Goal: Task Accomplishment & Management: Manage account settings

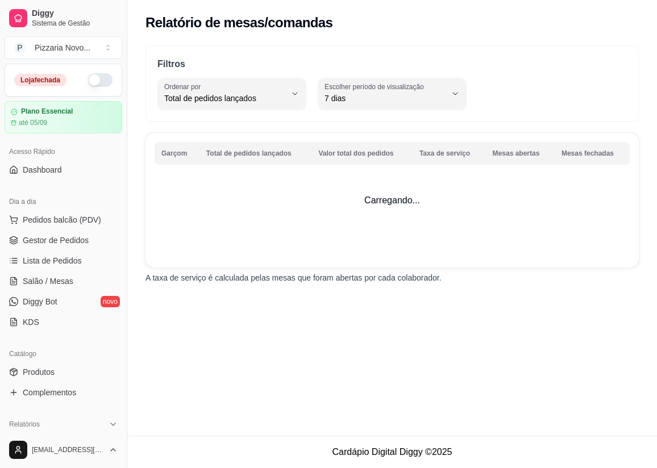
select select "TOTAL_OF_ORDERS"
select select "7"
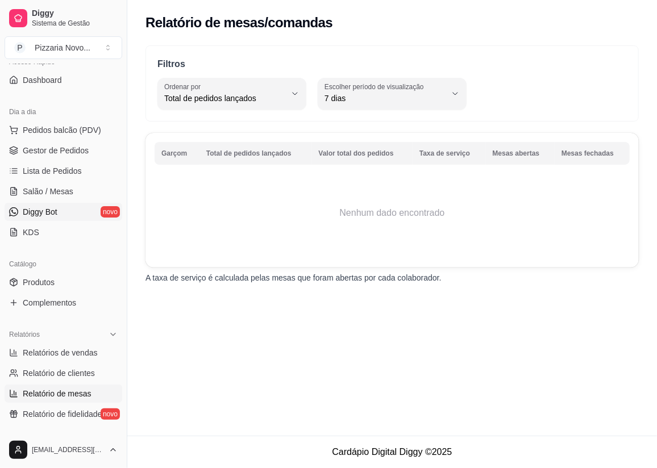
scroll to position [39, 0]
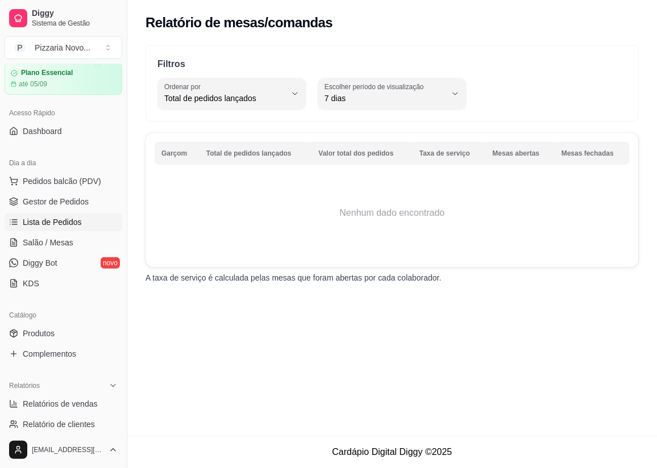
click at [77, 216] on span "Lista de Pedidos" at bounding box center [52, 221] width 59 height 11
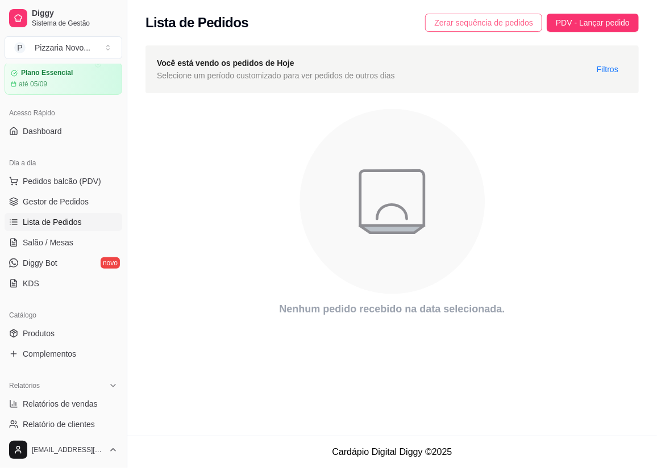
click at [449, 20] on span "Zerar sequência de pedidos" at bounding box center [483, 22] width 99 height 12
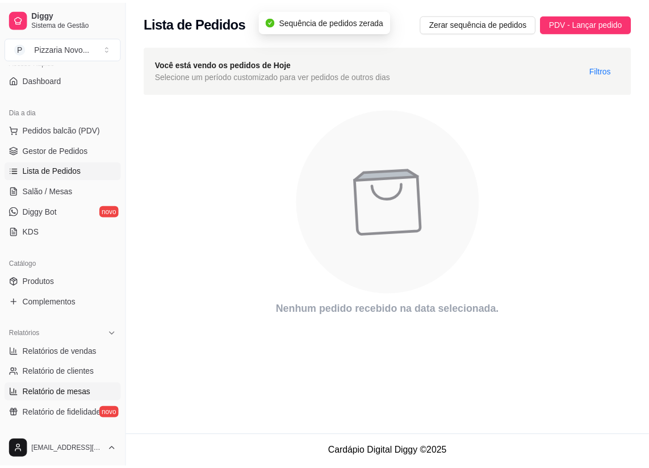
scroll to position [245, 0]
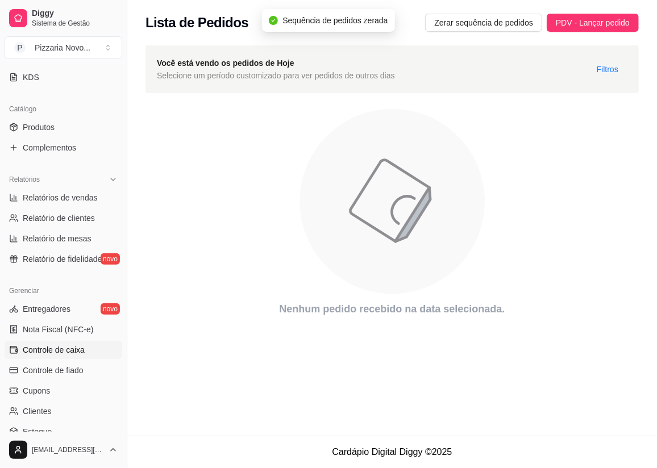
click at [68, 346] on span "Controle de caixa" at bounding box center [54, 349] width 62 height 11
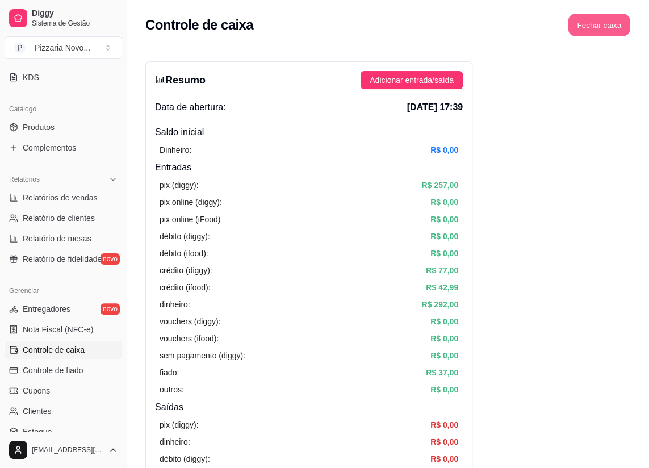
click at [594, 30] on button "Fechar caixa" at bounding box center [599, 25] width 62 height 22
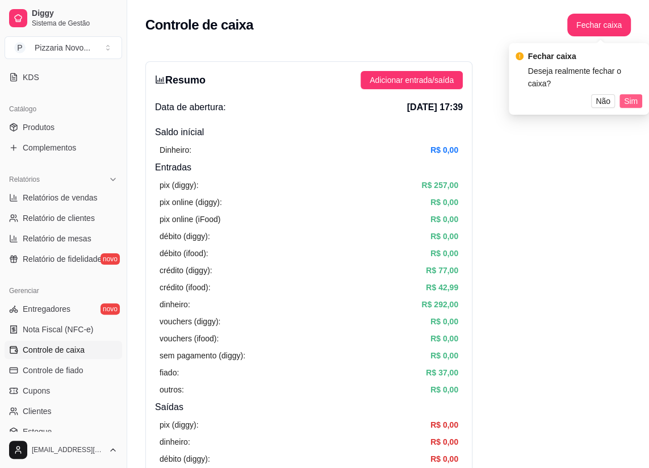
click at [634, 98] on span "Sim" at bounding box center [631, 101] width 14 height 12
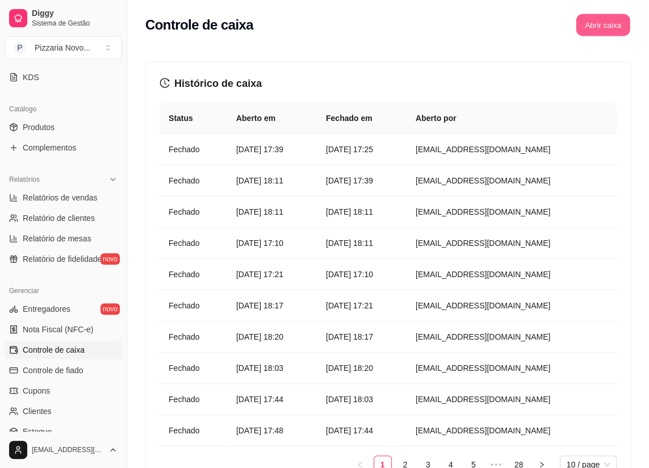
click at [596, 27] on button "Abrir caixa" at bounding box center [603, 25] width 54 height 22
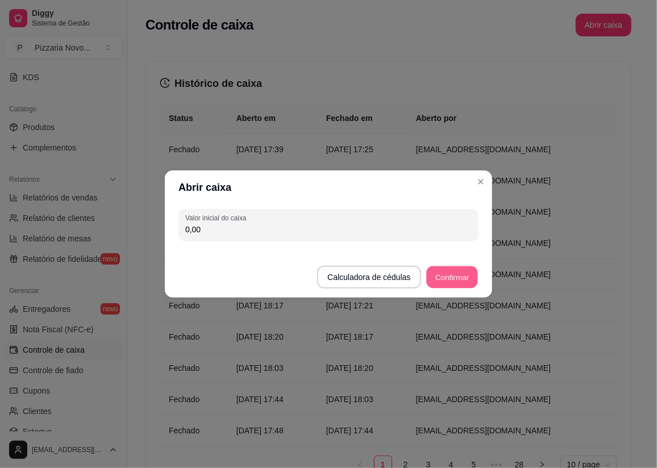
click at [471, 270] on button "Confirmar" at bounding box center [452, 277] width 52 height 22
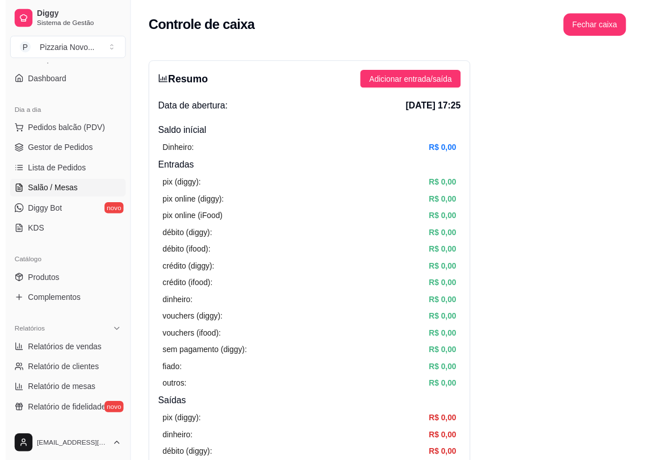
scroll to position [39, 0]
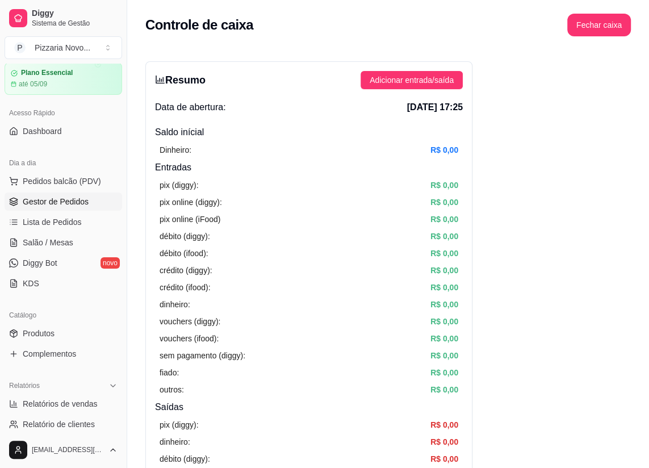
click at [80, 199] on span "Gestor de Pedidos" at bounding box center [56, 201] width 66 height 11
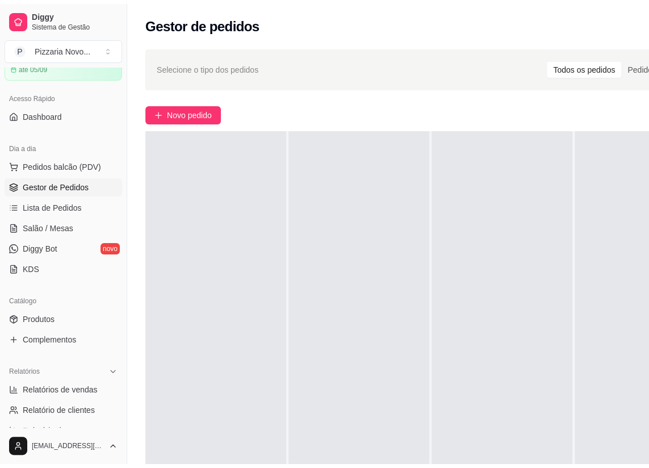
scroll to position [77, 0]
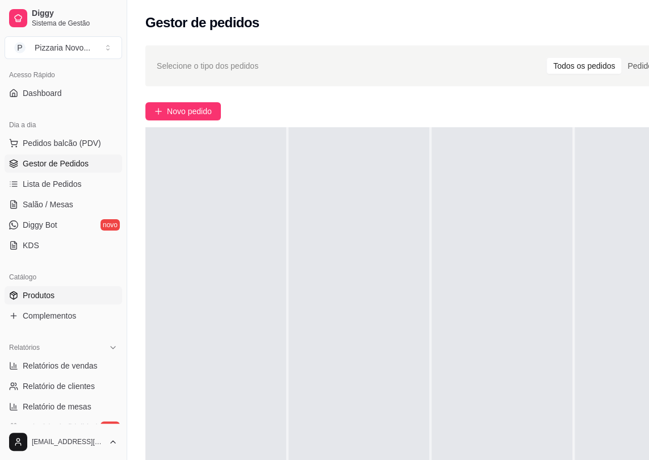
click at [62, 296] on link "Produtos" at bounding box center [64, 295] width 118 height 18
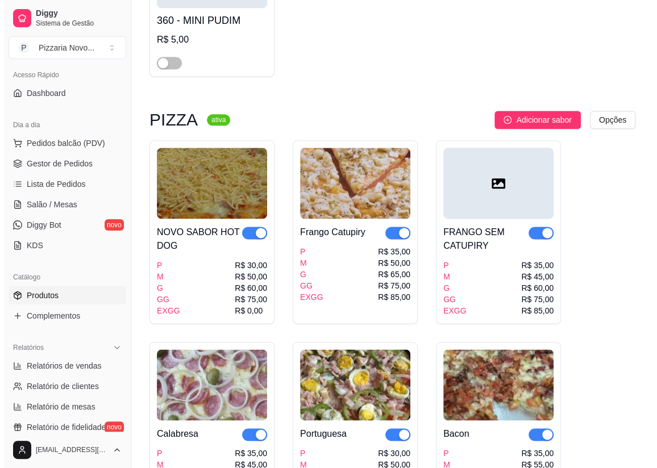
scroll to position [774, 0]
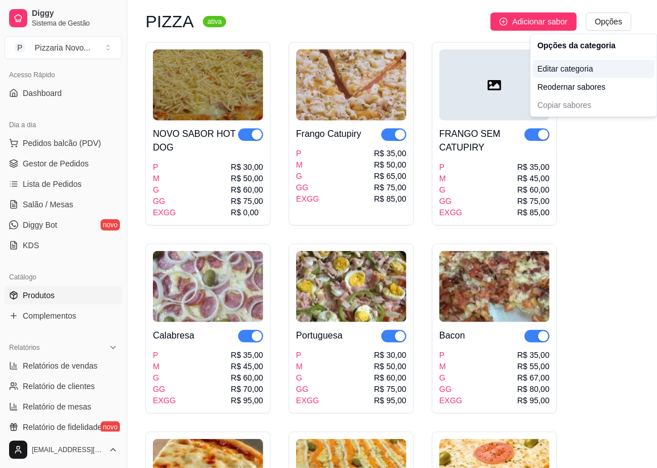
click at [554, 72] on div "Editar categoria" at bounding box center [594, 69] width 122 height 18
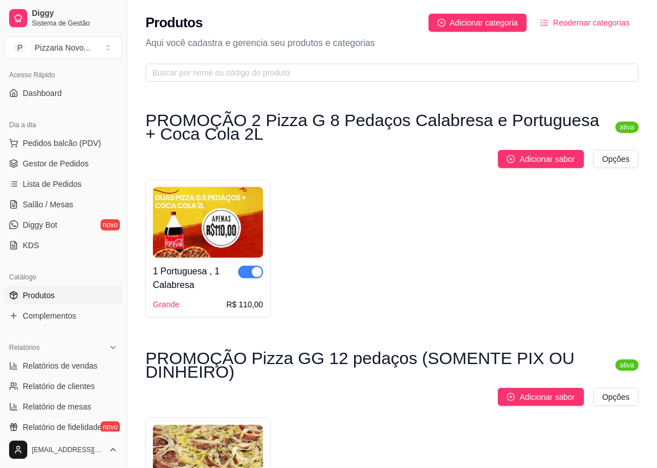
scroll to position [562, 0]
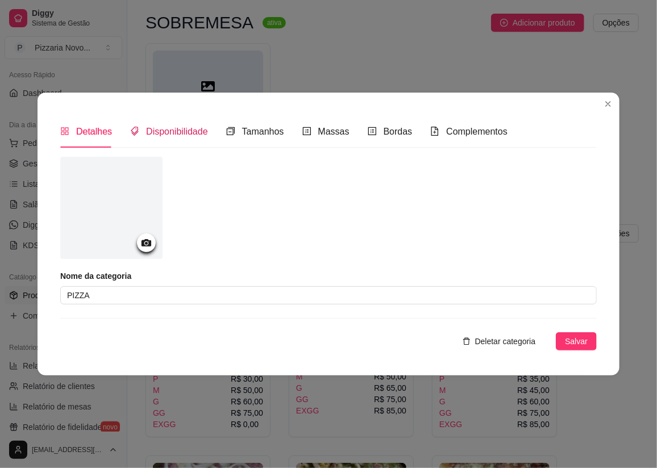
click at [193, 132] on span "Disponibilidade" at bounding box center [177, 132] width 62 height 10
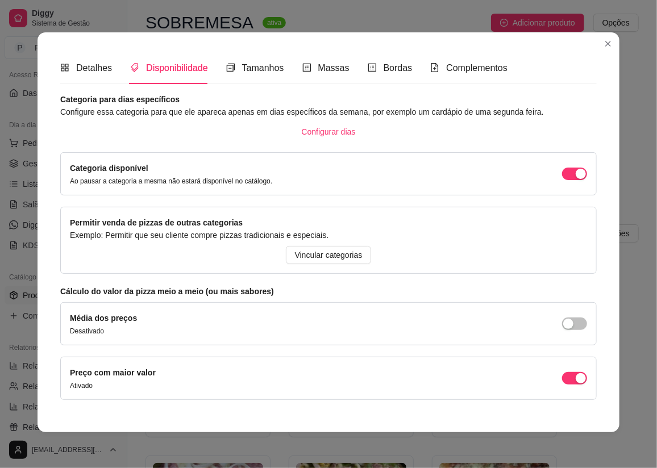
scroll to position [0, 0]
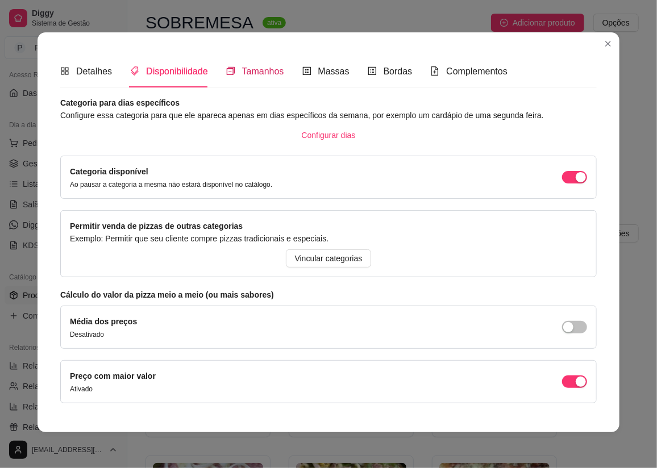
click at [245, 66] on span "Tamanhos" at bounding box center [263, 71] width 42 height 10
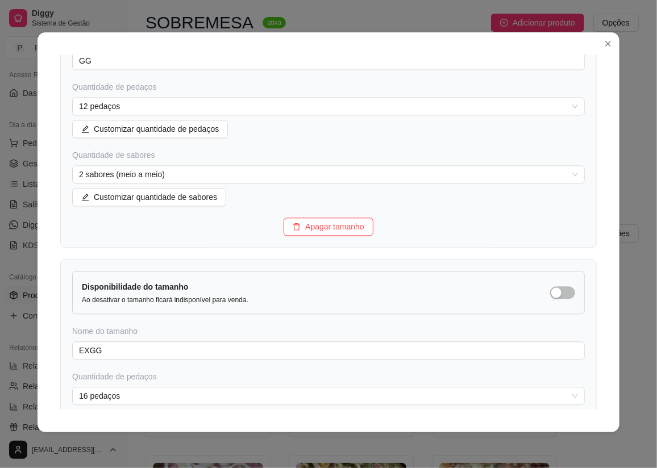
scroll to position [1187, 0]
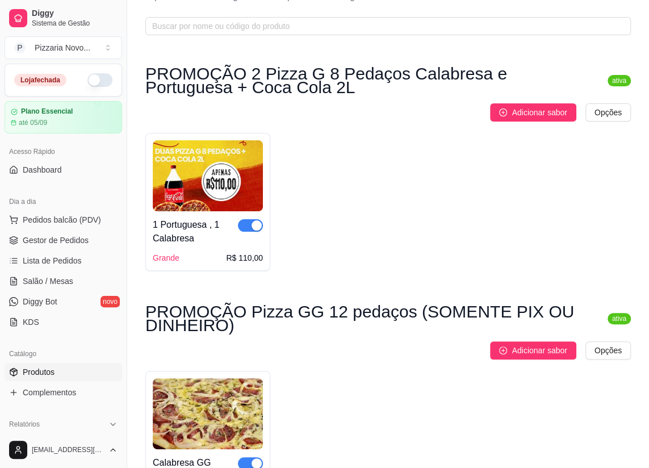
scroll to position [46, 0]
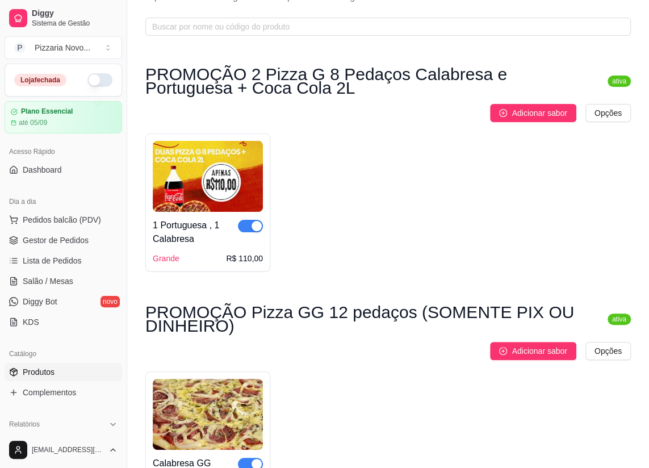
click at [94, 86] on button "button" at bounding box center [99, 80] width 25 height 14
click at [66, 244] on span "Gestor de Pedidos" at bounding box center [56, 240] width 66 height 11
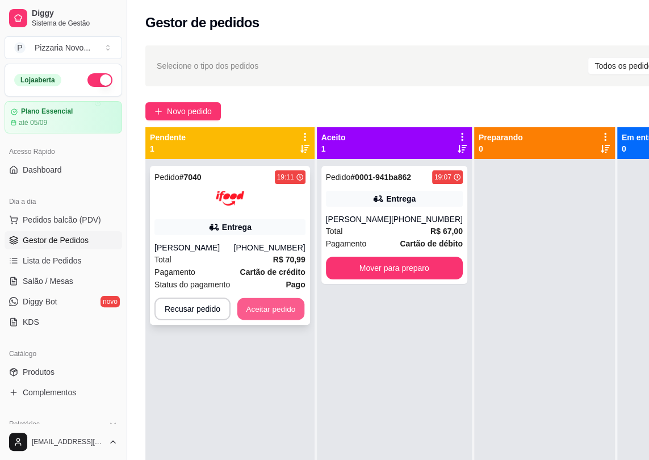
click at [257, 309] on button "Aceitar pedido" at bounding box center [270, 309] width 67 height 22
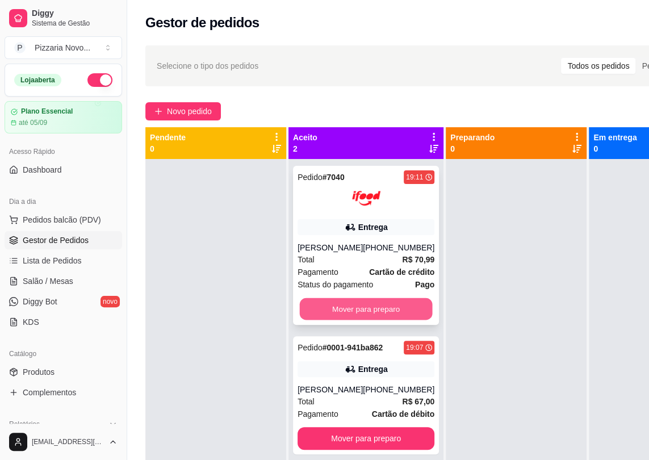
click at [325, 311] on button "Mover para preparo" at bounding box center [366, 309] width 133 height 22
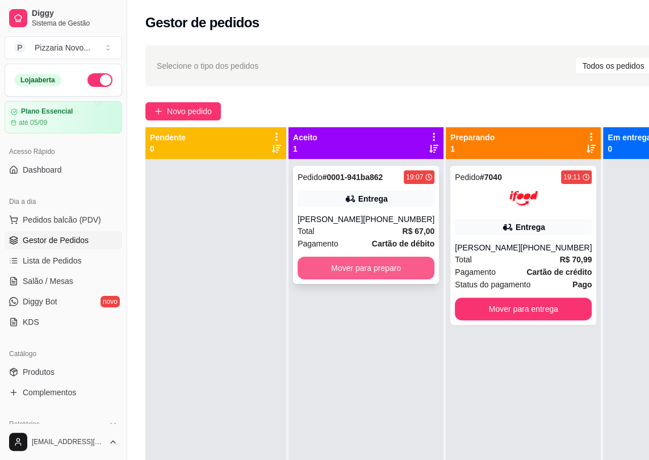
click at [335, 269] on button "Mover para preparo" at bounding box center [366, 268] width 137 height 23
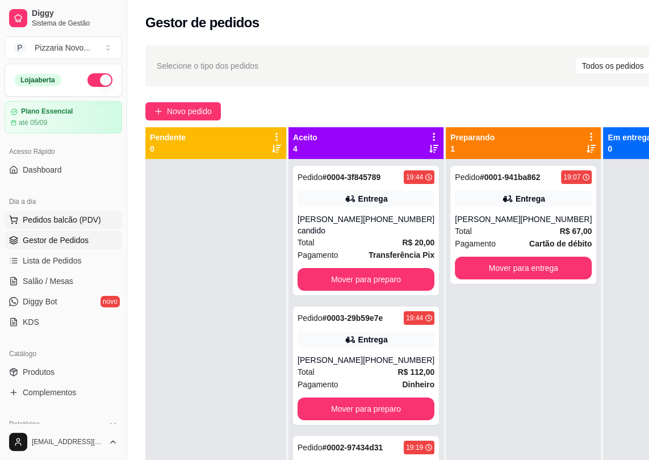
click at [47, 221] on span "Pedidos balcão (PDV)" at bounding box center [62, 219] width 78 height 11
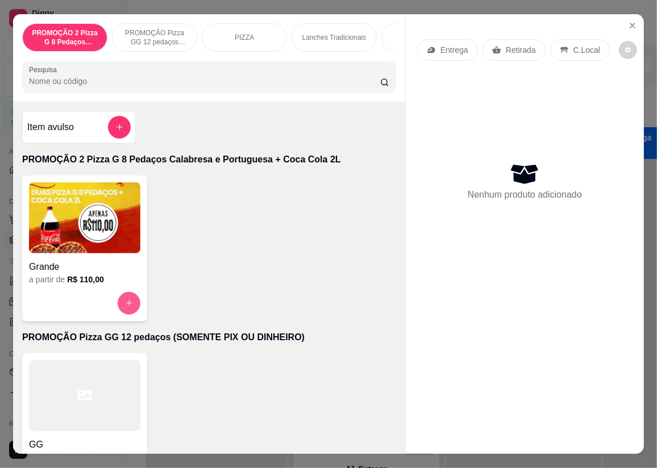
click at [120, 312] on button "increase-product-quantity" at bounding box center [129, 303] width 23 height 23
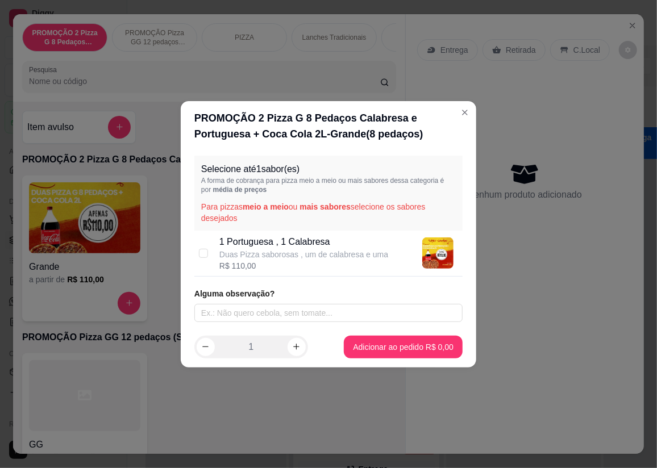
click at [249, 264] on div "R$ 110,00" at bounding box center [303, 265] width 169 height 11
checkbox input "true"
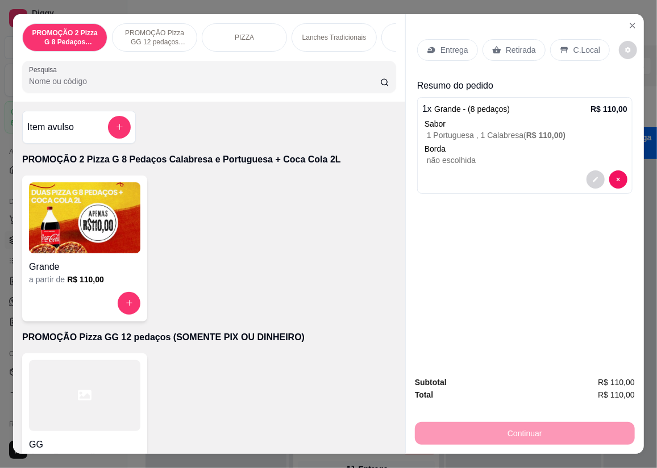
click at [439, 39] on div "Entrega" at bounding box center [447, 50] width 61 height 22
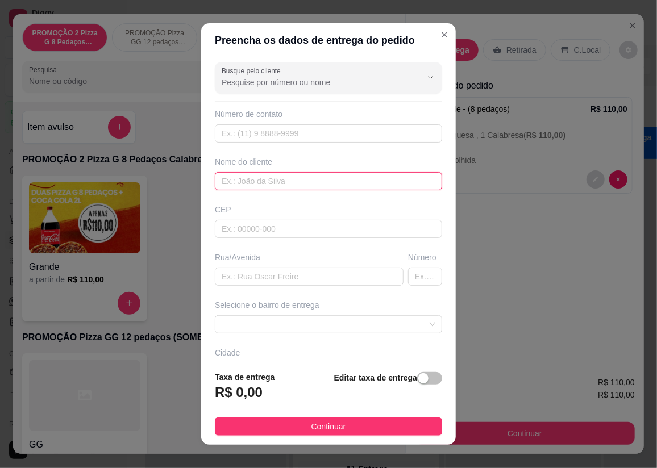
click at [261, 184] on input "text" at bounding box center [328, 181] width 227 height 18
type input "[PERSON_NAME]"
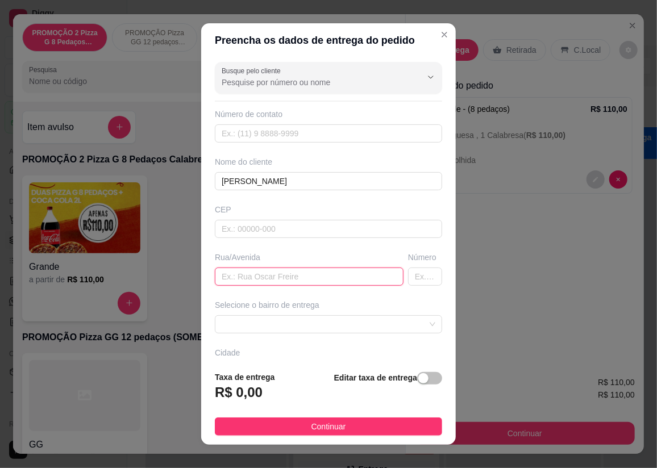
click at [256, 279] on input "text" at bounding box center [309, 276] width 189 height 18
type input "rua 112"
click at [411, 282] on input "text" at bounding box center [425, 276] width 34 height 18
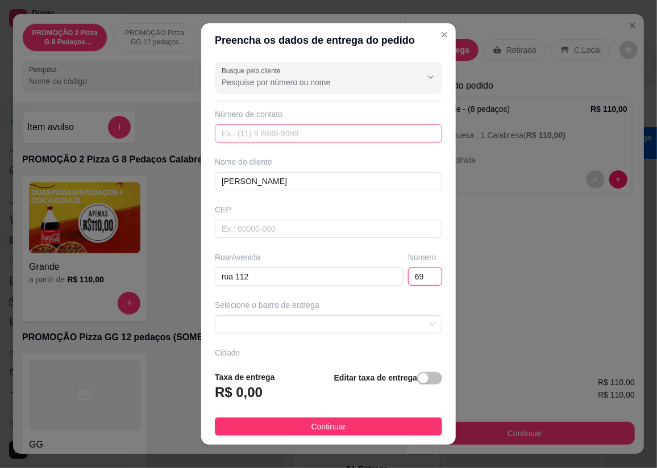
type input "69"
click at [290, 129] on input "text" at bounding box center [328, 133] width 227 height 18
click at [311, 324] on span at bounding box center [328, 324] width 214 height 17
type input "[PHONE_NUMBER]"
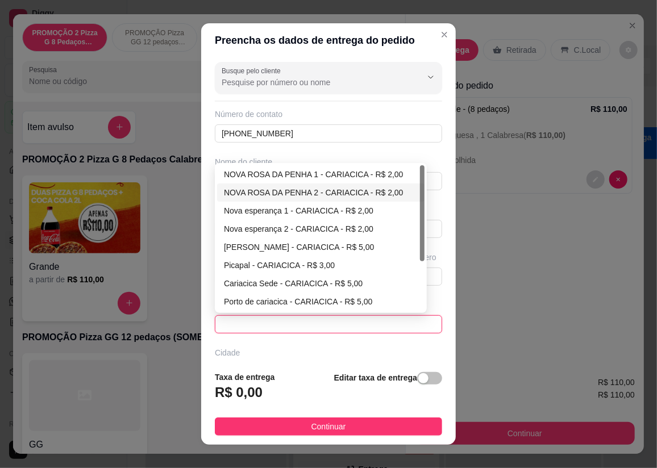
click at [302, 193] on div "NOVA ROSA DA PENHA 2 - CARIACICA - R$ 2,00" at bounding box center [321, 192] width 194 height 12
type input "CARIACICA"
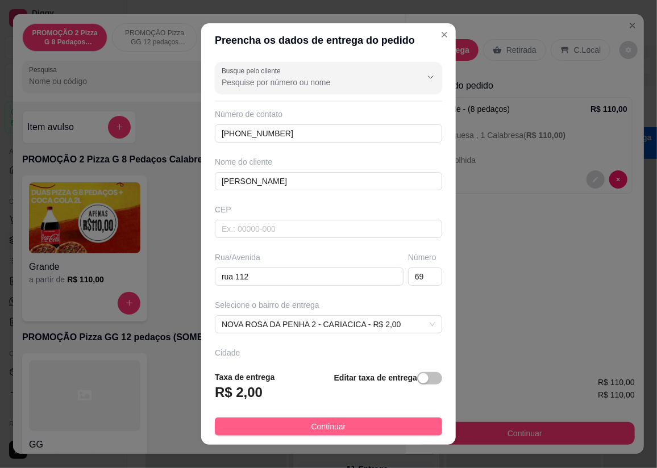
click at [397, 423] on button "Continuar" at bounding box center [328, 426] width 227 height 18
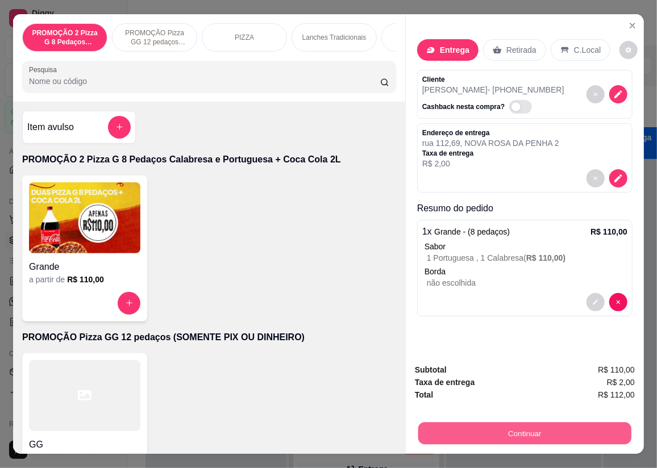
click at [528, 428] on button "Continuar" at bounding box center [524, 434] width 213 height 22
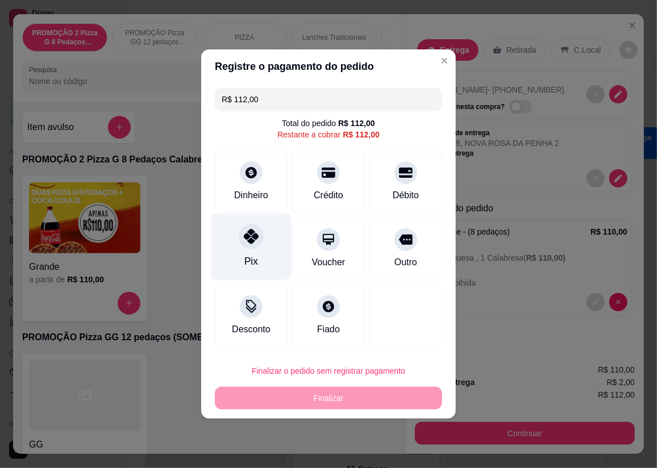
click at [244, 237] on icon at bounding box center [251, 236] width 15 height 15
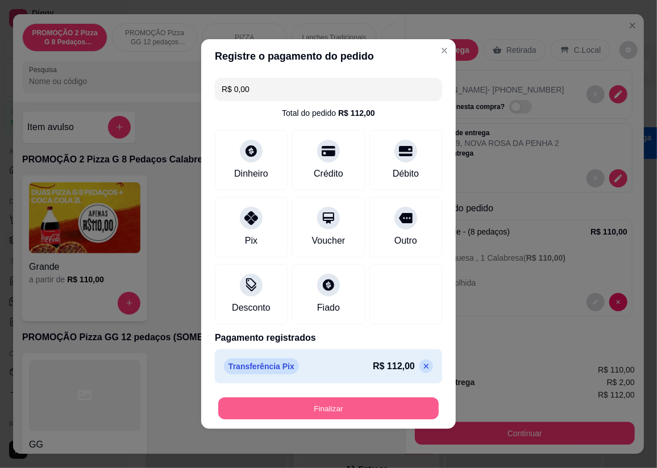
click at [351, 403] on button "Finalizar" at bounding box center [328, 409] width 220 height 22
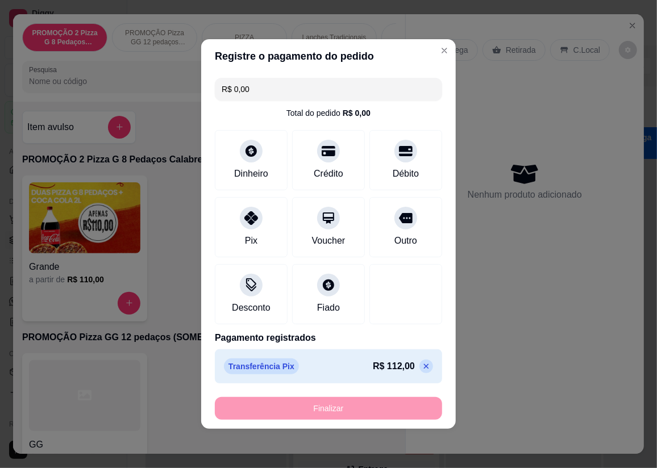
type input "-R$ 112,00"
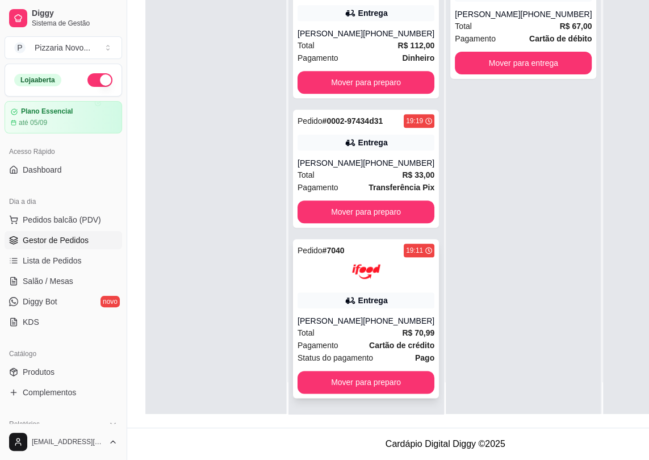
scroll to position [181, 0]
click at [348, 386] on button "Mover para preparo" at bounding box center [366, 382] width 137 height 23
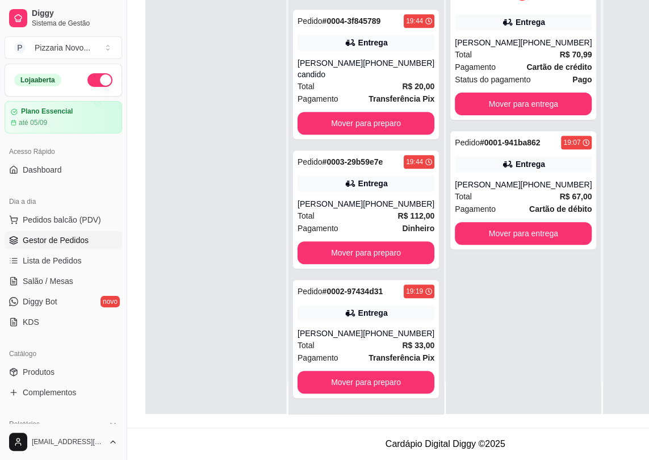
scroll to position [420, 0]
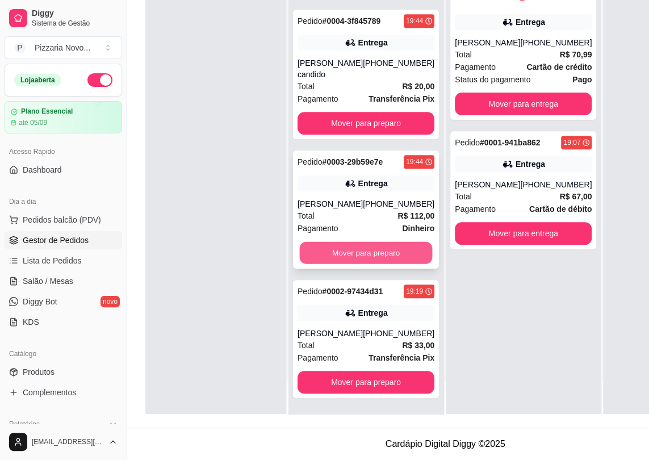
click at [361, 242] on button "Mover para preparo" at bounding box center [366, 253] width 133 height 22
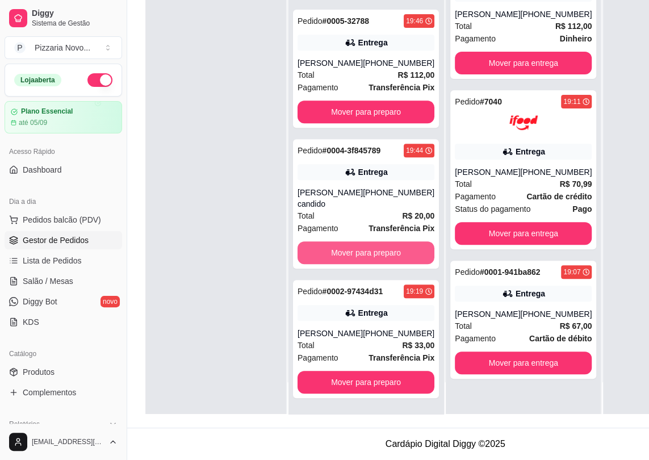
scroll to position [254, 0]
click at [362, 242] on button "Mover para preparo" at bounding box center [366, 253] width 133 height 22
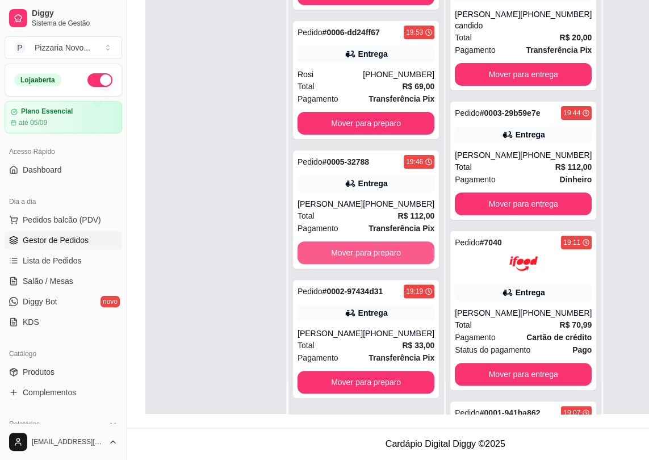
scroll to position [100, 0]
click at [362, 241] on button "Mover para preparo" at bounding box center [366, 252] width 137 height 23
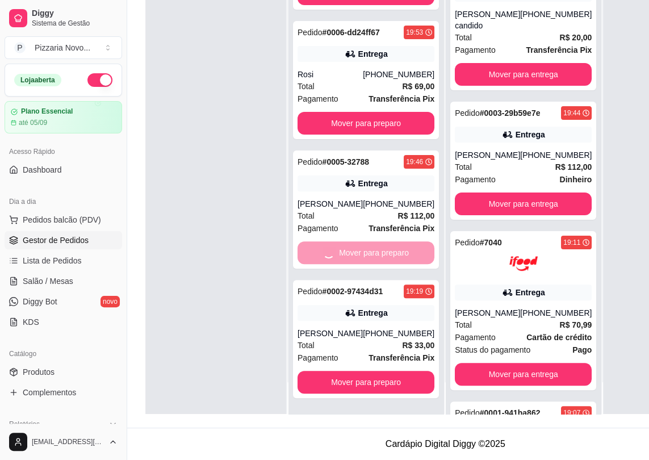
scroll to position [0, 0]
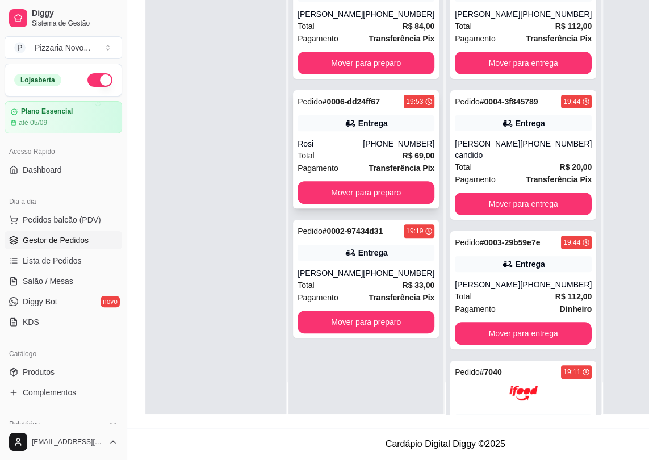
click at [353, 172] on div "Pedido # 0006-dd24ff67 19:53 Entrega Rosi [PHONE_NUMBER] Total R$ 69,00 Pagamen…" at bounding box center [366, 149] width 146 height 118
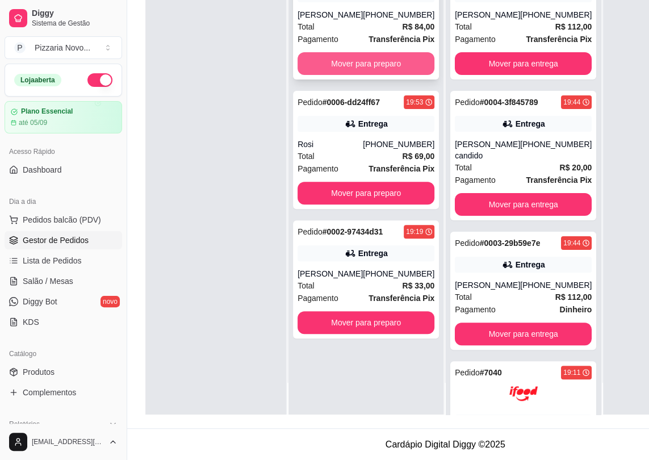
click at [347, 65] on button "Mover para preparo" at bounding box center [366, 63] width 137 height 23
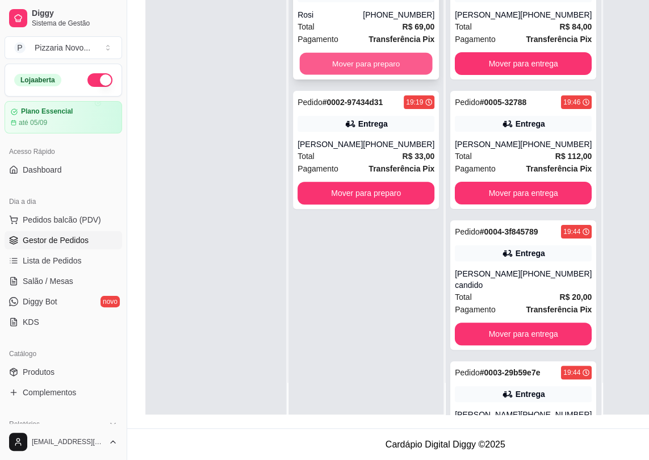
click at [321, 74] on div "Mover para preparo" at bounding box center [366, 63] width 137 height 23
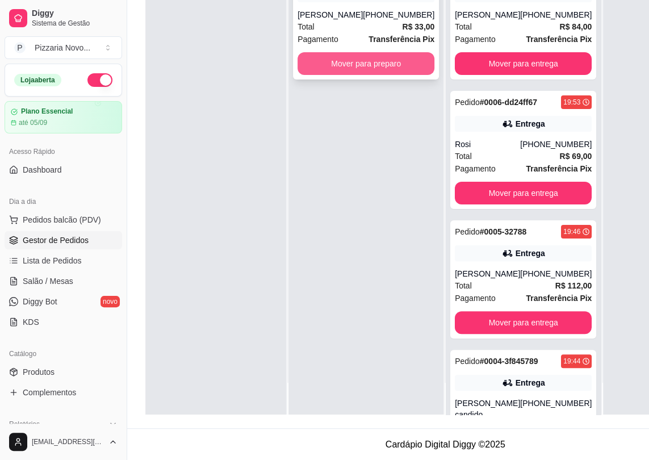
click at [331, 57] on button "Mover para preparo" at bounding box center [366, 63] width 137 height 23
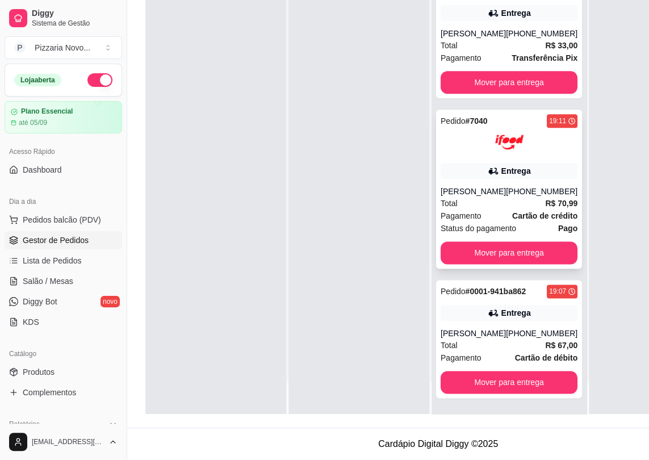
scroll to position [181, 0]
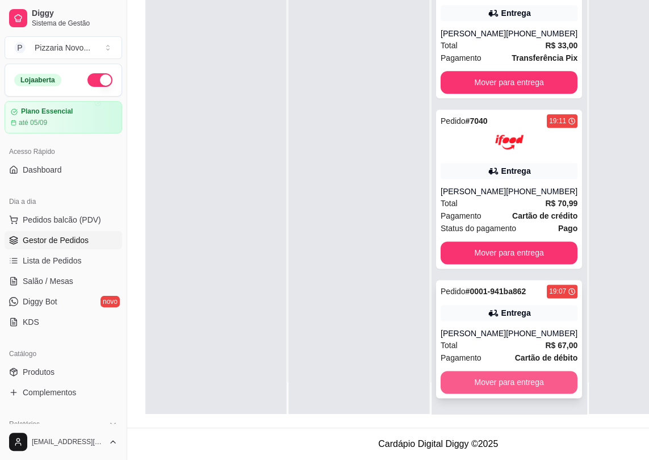
click at [512, 388] on button "Mover para entrega" at bounding box center [509, 382] width 137 height 23
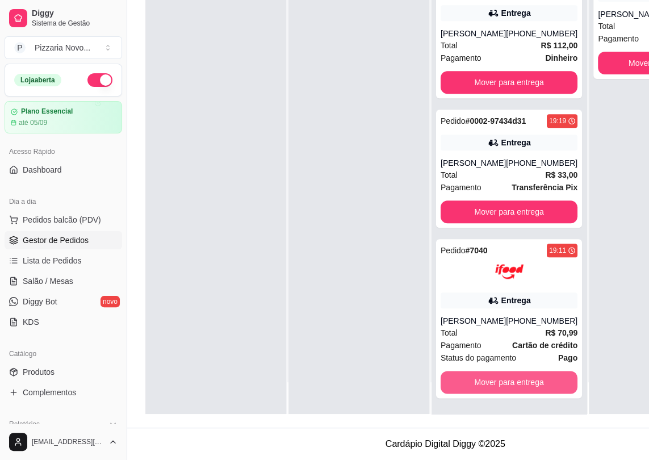
scroll to position [602, 0]
click at [511, 391] on button "Mover para entrega" at bounding box center [509, 382] width 137 height 23
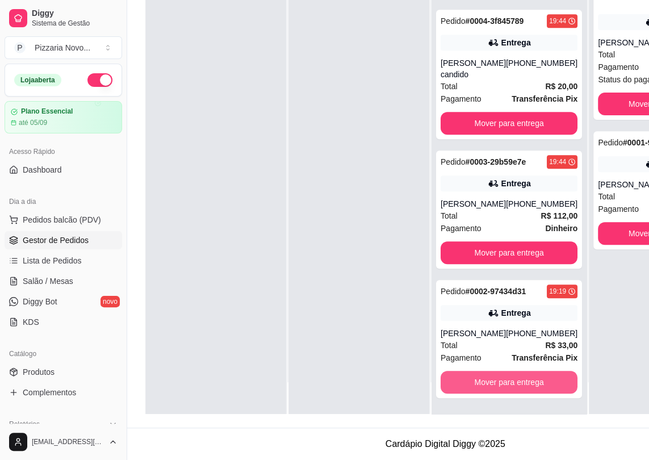
scroll to position [420, 0]
click at [511, 391] on button "Mover para entrega" at bounding box center [509, 382] width 133 height 22
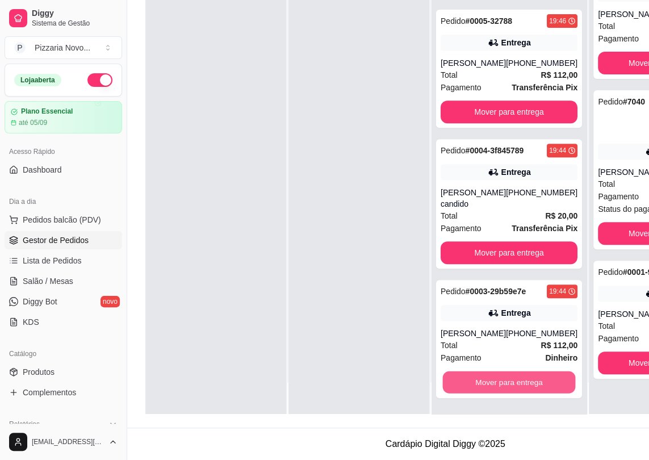
click at [511, 391] on button "Mover para entrega" at bounding box center [509, 382] width 133 height 22
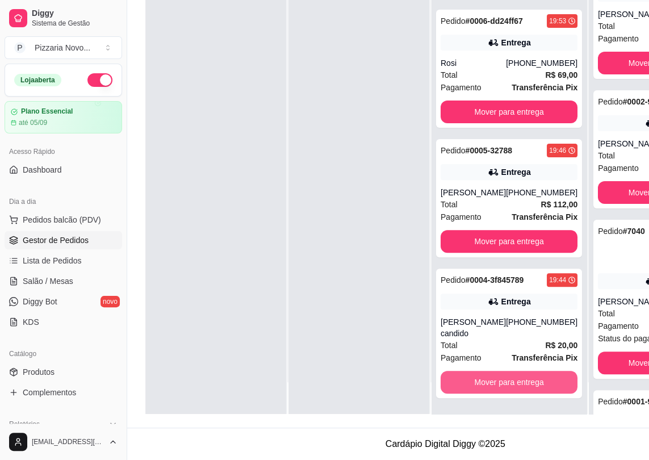
scroll to position [111, 0]
click at [511, 391] on button "Mover para entrega" at bounding box center [509, 382] width 137 height 23
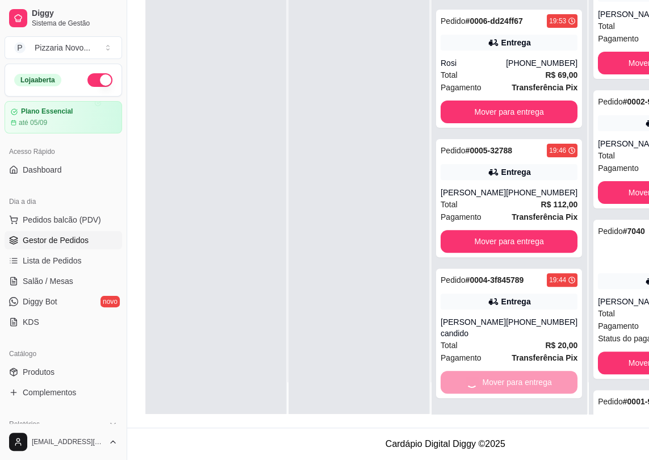
scroll to position [0, 0]
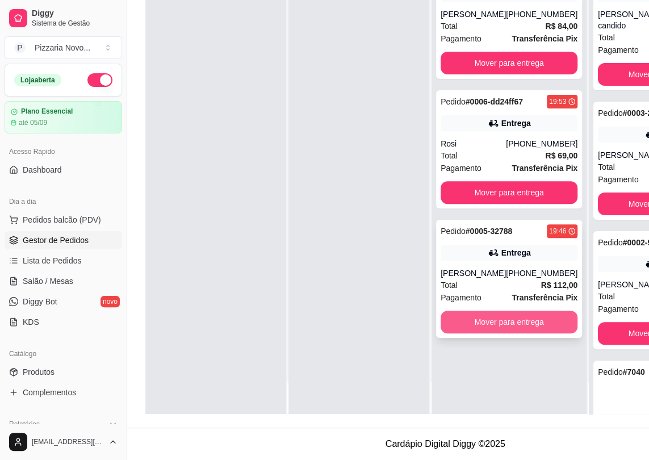
click at [537, 321] on button "Mover para entrega" at bounding box center [509, 322] width 137 height 23
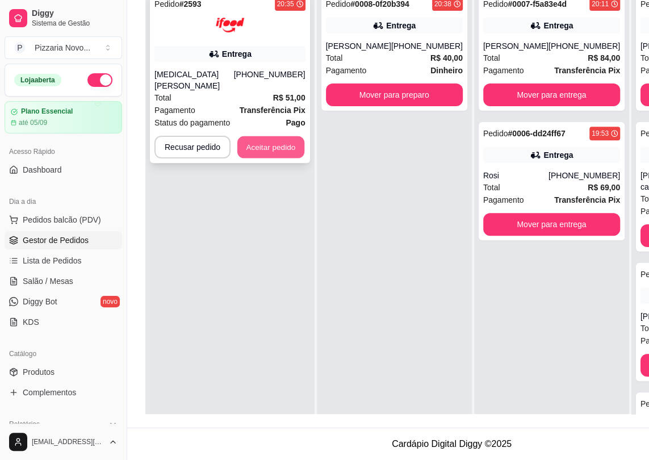
click at [261, 136] on button "Aceitar pedido" at bounding box center [270, 147] width 67 height 22
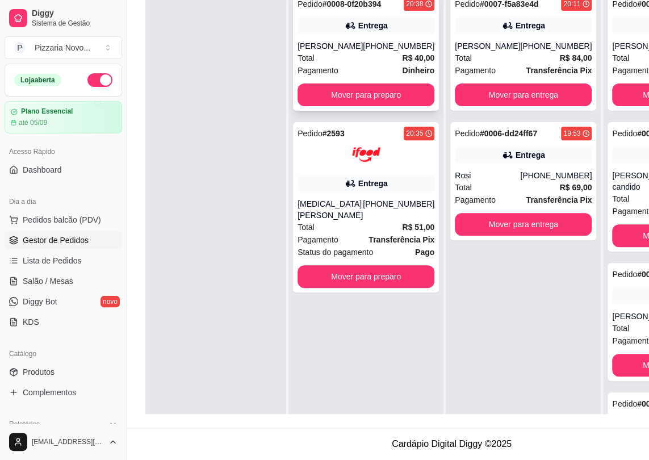
click at [388, 111] on div "Pedido # 0008-0f20b394 20:38 Entrega [PERSON_NAME] [PHONE_NUMBER] Total R$ 40,0…" at bounding box center [366, 52] width 146 height 118
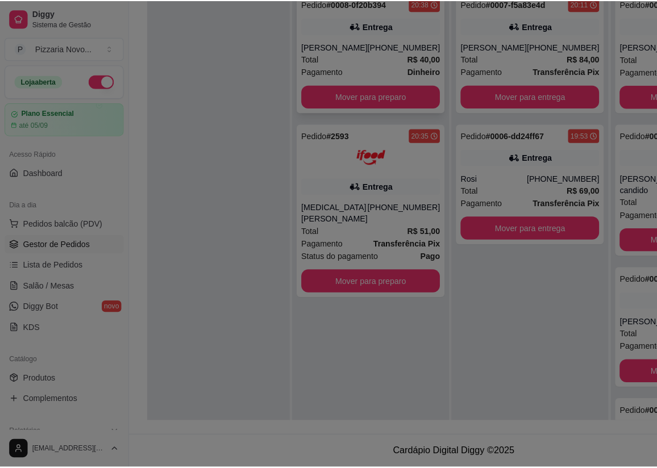
scroll to position [173, 0]
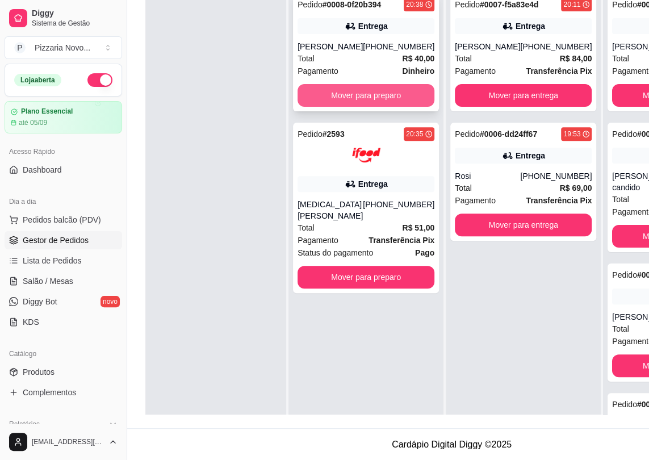
click at [386, 107] on button "Mover para preparo" at bounding box center [366, 95] width 137 height 23
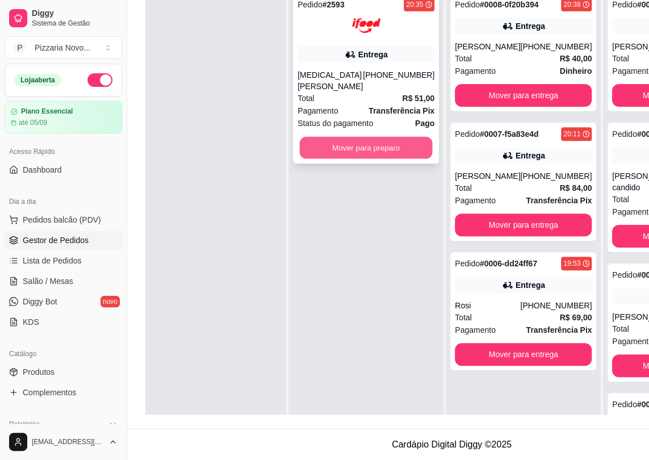
click at [388, 137] on button "Mover para preparo" at bounding box center [366, 148] width 133 height 22
click at [366, 92] on div "Total R$ 51,00" at bounding box center [366, 98] width 137 height 12
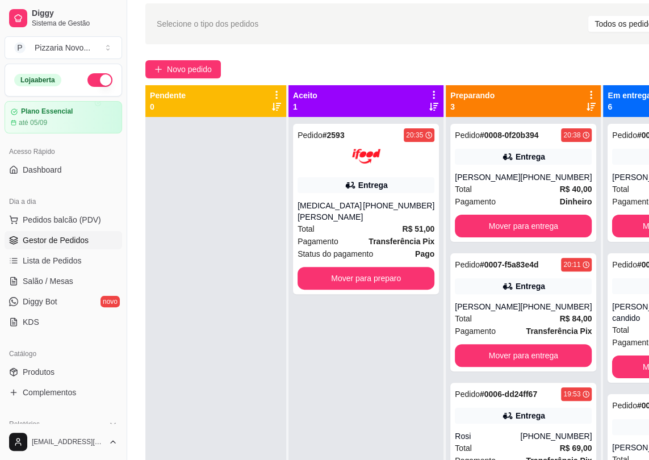
scroll to position [18, 0]
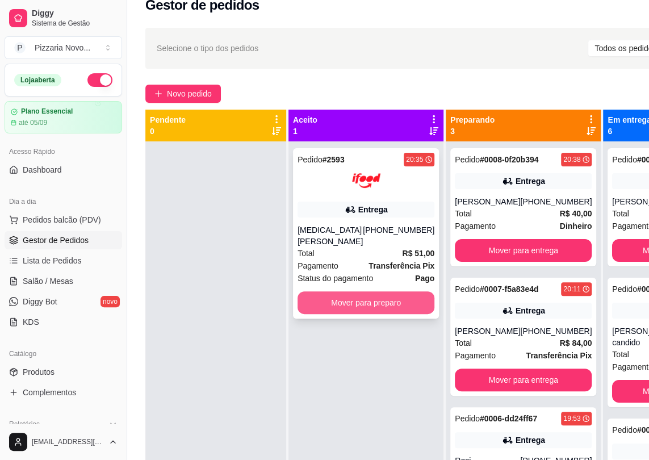
click at [391, 300] on button "Mover para preparo" at bounding box center [366, 302] width 137 height 23
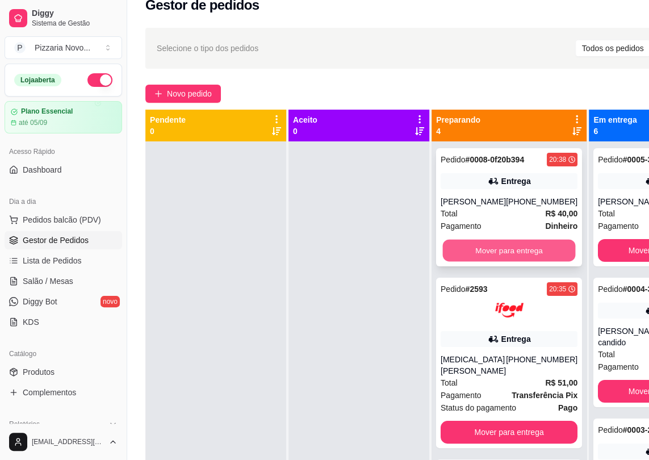
click at [470, 262] on button "Mover para entrega" at bounding box center [509, 251] width 133 height 22
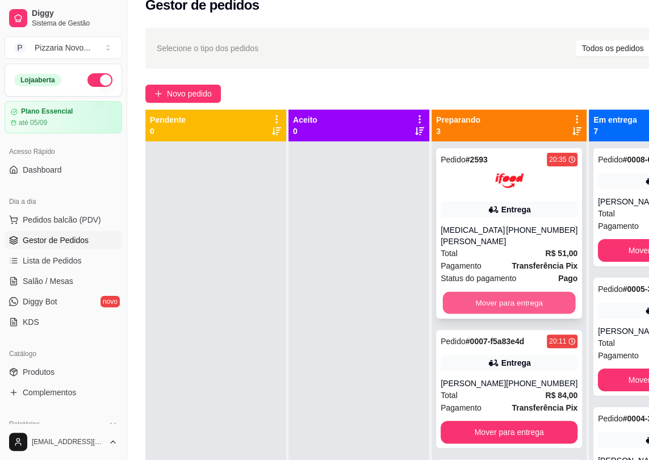
click at [477, 292] on button "Mover para entrega" at bounding box center [509, 303] width 133 height 22
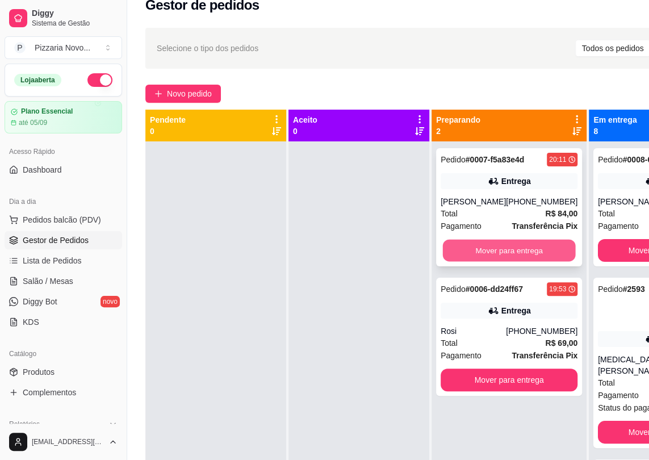
click at [481, 251] on button "Mover para entrega" at bounding box center [509, 251] width 133 height 22
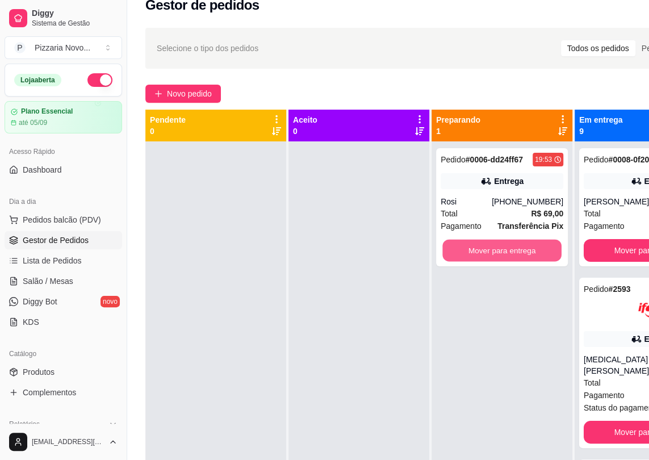
click at [481, 251] on button "Mover para entrega" at bounding box center [501, 251] width 119 height 22
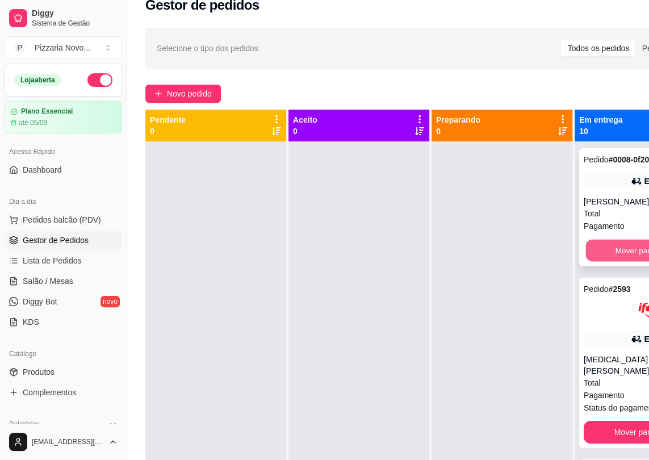
click at [610, 262] on button "Mover para finalizado" at bounding box center [652, 251] width 133 height 22
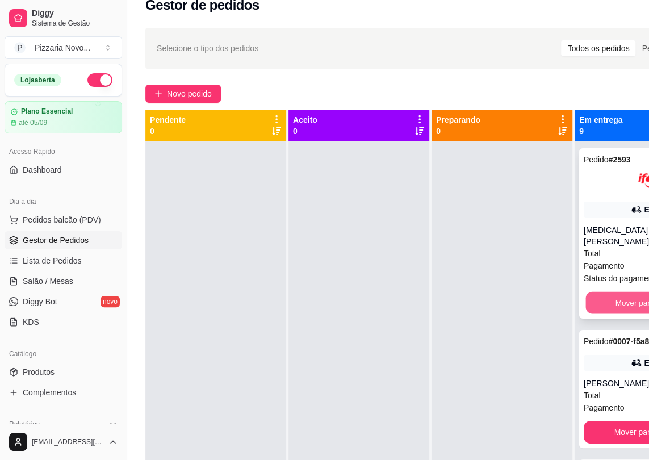
click at [611, 292] on button "Mover para finalizado" at bounding box center [652, 303] width 133 height 22
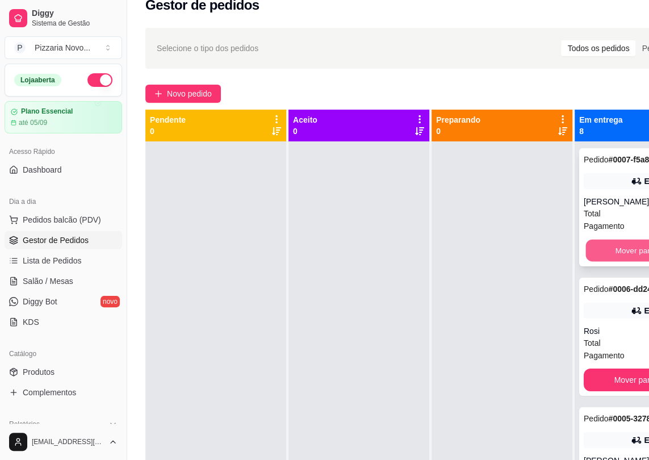
click at [611, 262] on button "Mover para finalizado" at bounding box center [652, 251] width 133 height 22
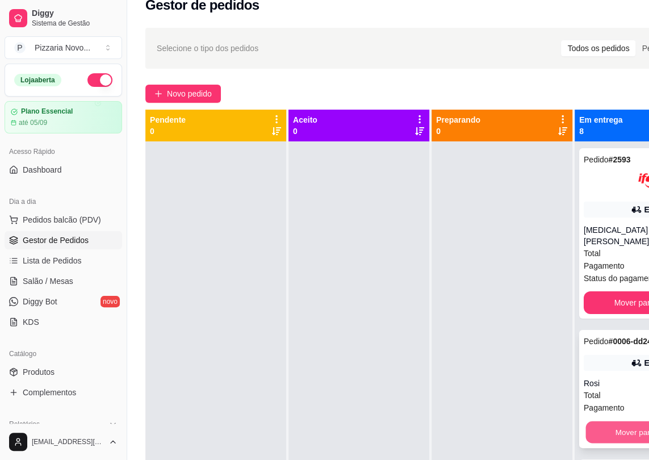
click at [596, 421] on button "Mover para finalizado" at bounding box center [652, 432] width 133 height 22
click at [596, 421] on div "Mover para finalizado" at bounding box center [652, 432] width 137 height 23
click at [594, 423] on button "Mover para finalizado" at bounding box center [652, 432] width 133 height 22
click at [595, 437] on button "Mover para finalizado" at bounding box center [652, 444] width 133 height 22
click at [592, 444] on button "Mover para finalizado" at bounding box center [652, 432] width 133 height 22
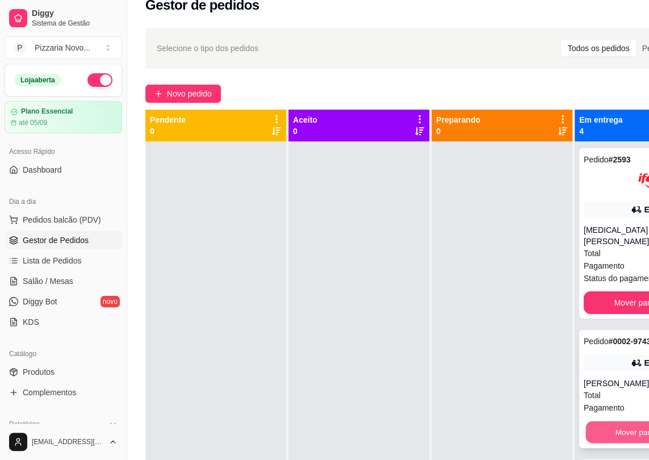
click at [591, 429] on button "Mover para finalizado" at bounding box center [652, 432] width 133 height 22
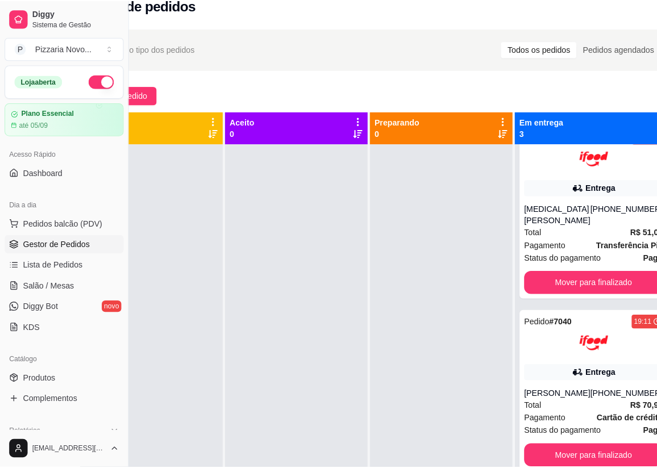
scroll to position [18, 85]
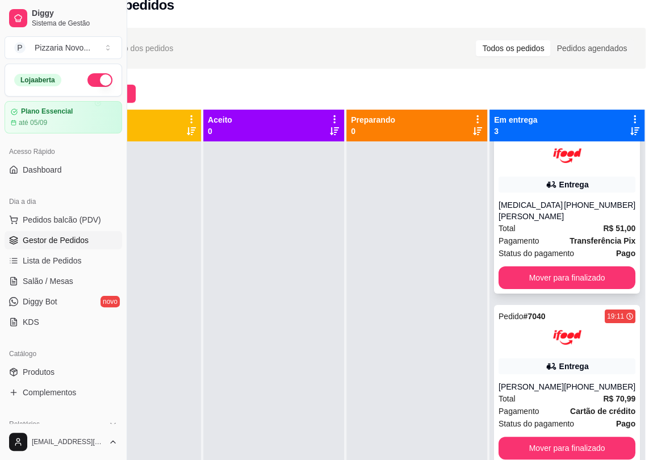
click at [504, 176] on div "Pedido # 2593 20:35 Entrega [MEDICAL_DATA][PERSON_NAME] [PHONE_NUMBER] Total R$…" at bounding box center [567, 208] width 146 height 170
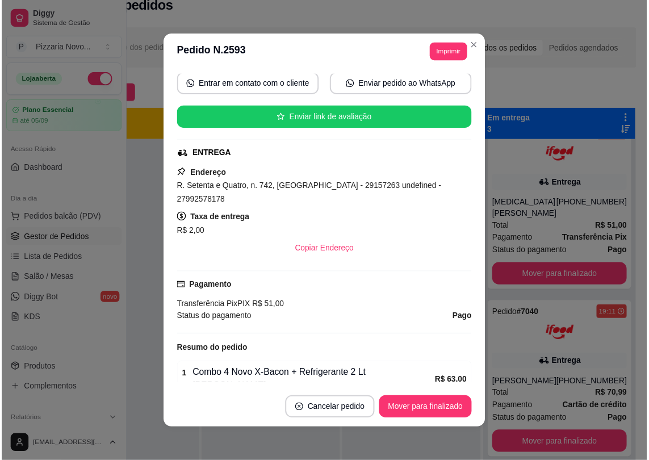
scroll to position [118, 0]
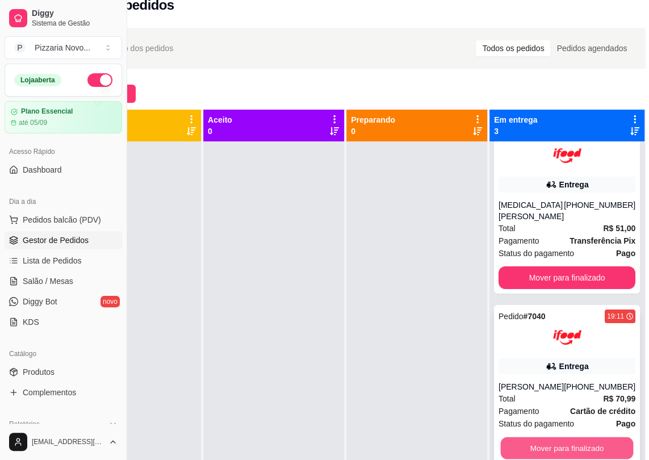
click at [563, 446] on button "Mover para finalizado" at bounding box center [567, 448] width 133 height 22
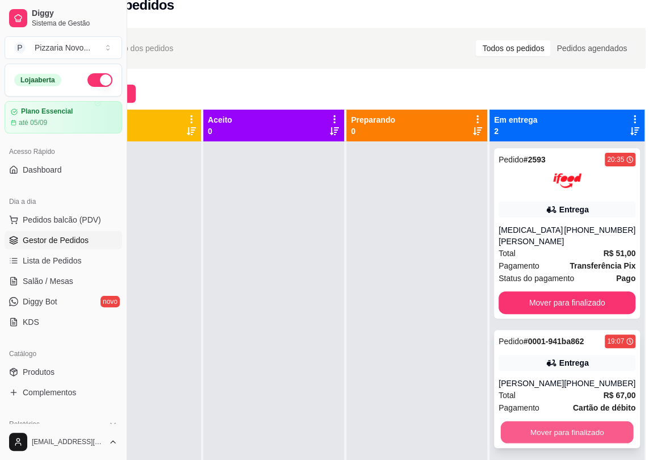
click at [564, 421] on button "Mover para finalizado" at bounding box center [567, 432] width 133 height 22
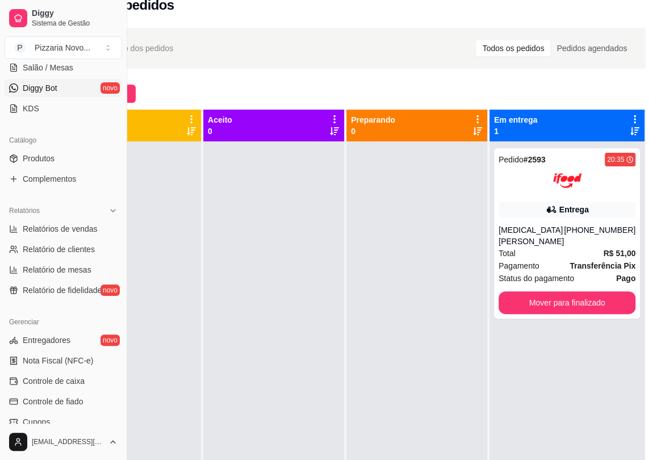
scroll to position [258, 0]
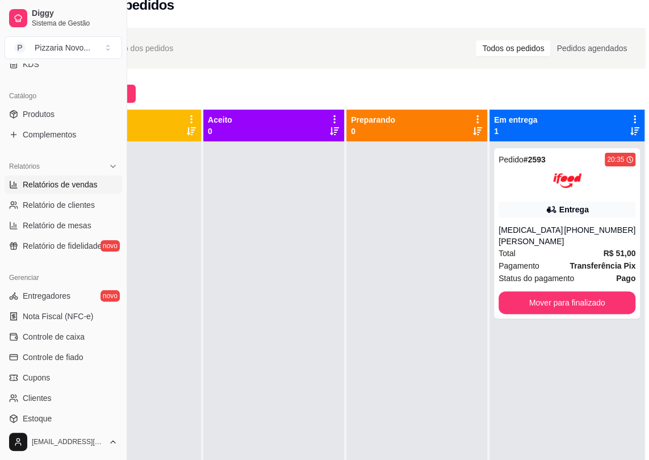
click at [86, 191] on link "Relatórios de vendas" at bounding box center [64, 184] width 118 height 18
select select "ALL"
select select "0"
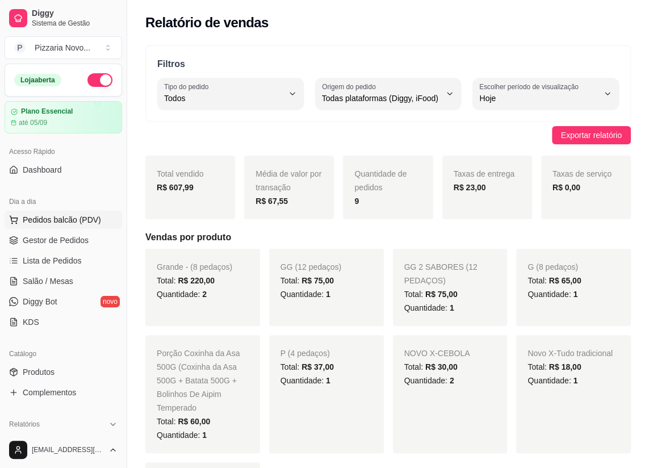
click at [75, 216] on span "Pedidos balcão (PDV)" at bounding box center [62, 219] width 78 height 11
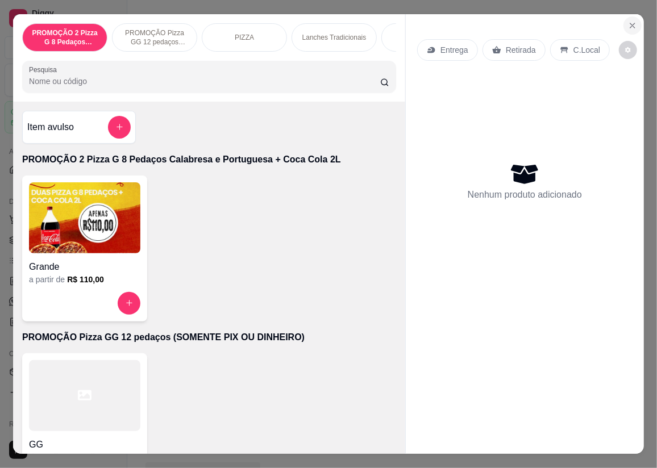
click at [629, 21] on icon "Close" at bounding box center [632, 25] width 9 height 9
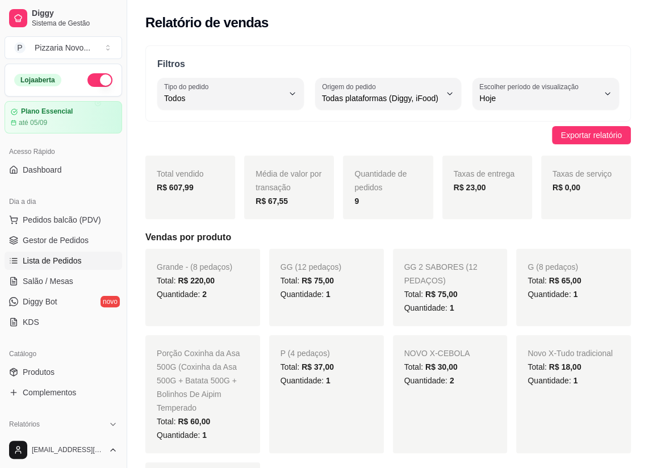
click at [70, 261] on span "Lista de Pedidos" at bounding box center [52, 260] width 59 height 11
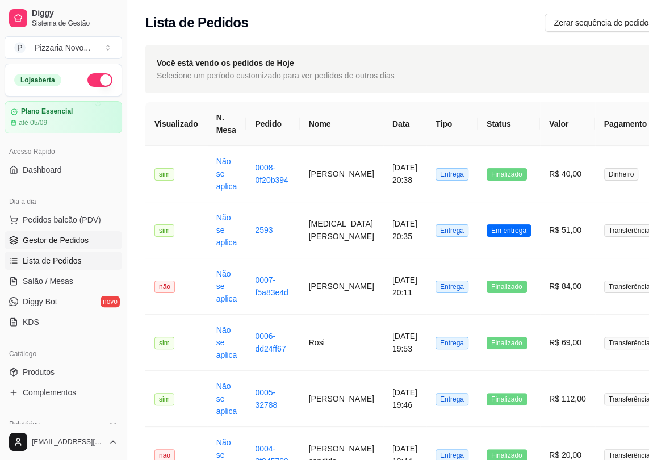
click at [77, 237] on span "Gestor de Pedidos" at bounding box center [56, 240] width 66 height 11
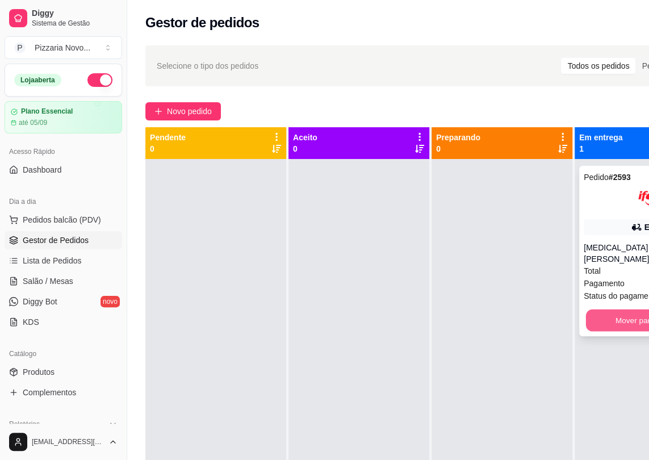
click at [597, 312] on button "Mover para finalizado" at bounding box center [652, 321] width 133 height 22
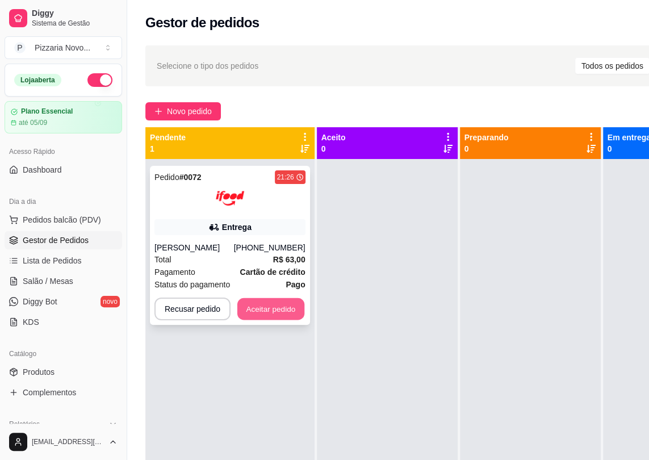
click at [299, 308] on button "Aceitar pedido" at bounding box center [270, 309] width 67 height 22
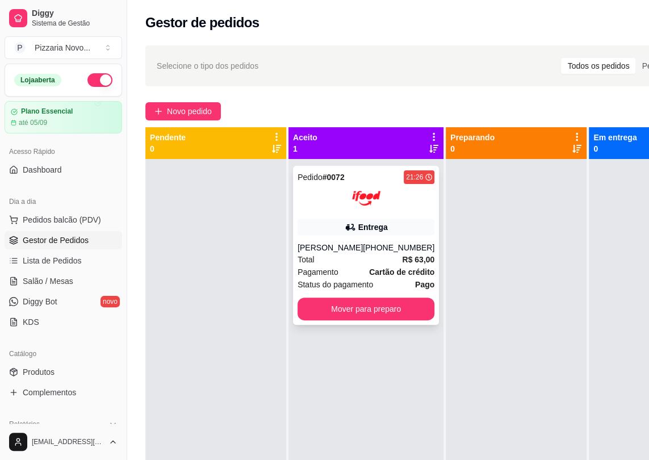
click at [388, 214] on div "Pedido # 0072 21:26 Entrega [PERSON_NAME] [PHONE_NUMBER] Total R$ 63,00 Pagamen…" at bounding box center [366, 245] width 146 height 159
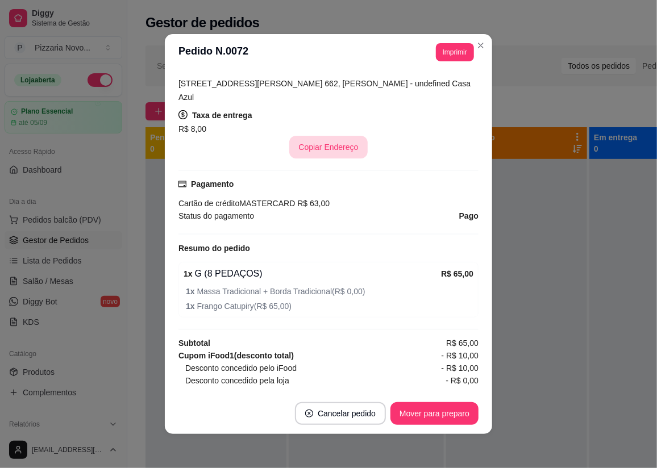
scroll to position [276, 0]
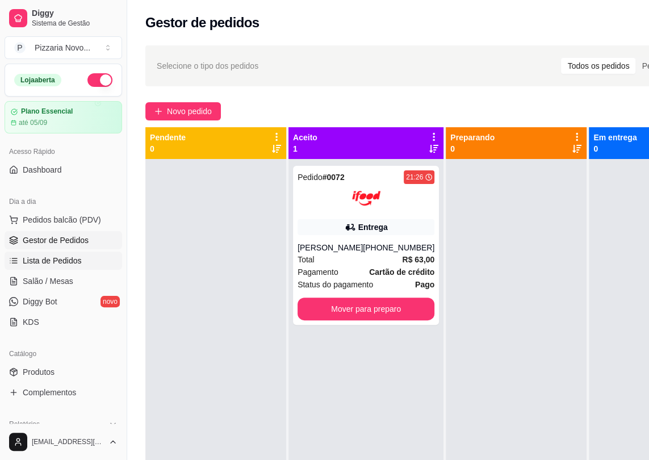
click at [55, 255] on span "Lista de Pedidos" at bounding box center [52, 260] width 59 height 11
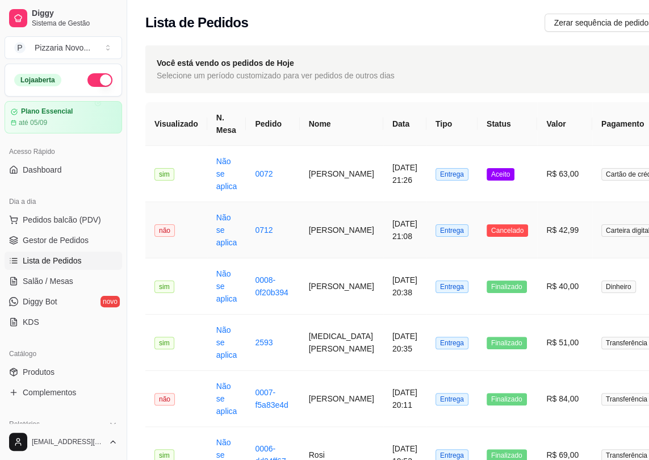
click at [334, 232] on td "[PERSON_NAME]" at bounding box center [341, 230] width 83 height 56
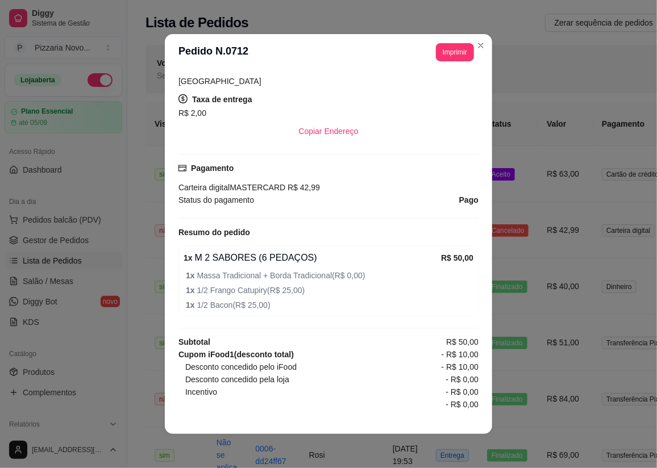
scroll to position [267, 0]
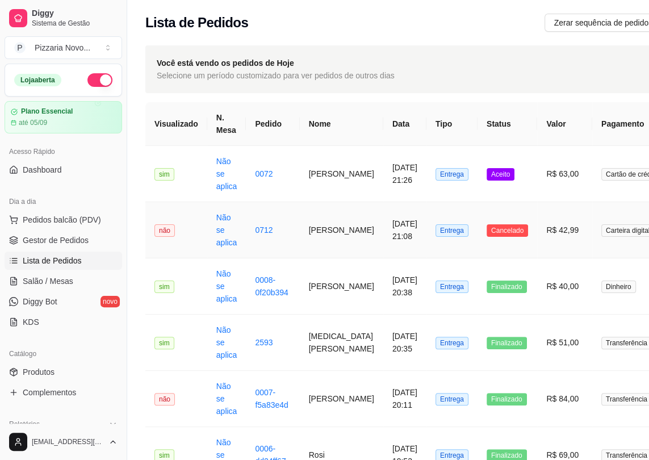
click at [553, 249] on td "R$ 42,99" at bounding box center [564, 230] width 55 height 56
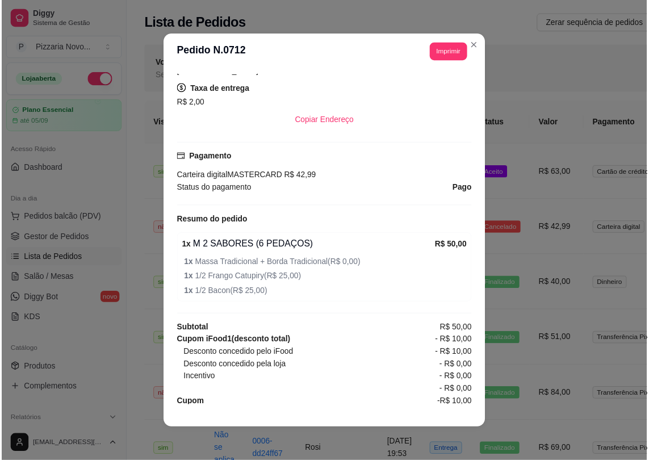
scroll to position [2, 0]
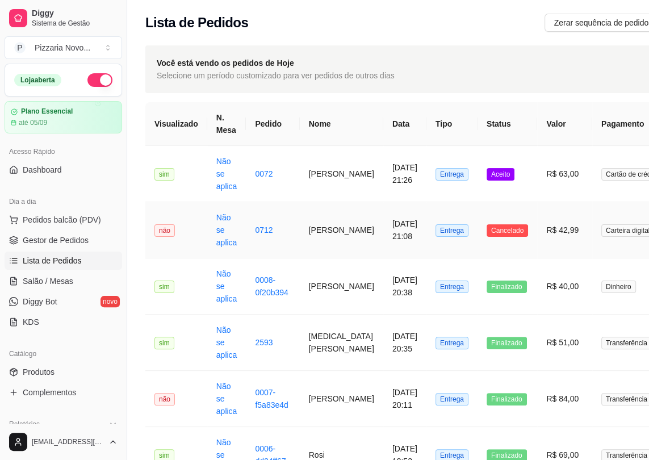
click at [618, 235] on span "Carteira digital" at bounding box center [627, 230] width 53 height 12
click at [208, 211] on td "Não se aplica" at bounding box center [226, 230] width 39 height 56
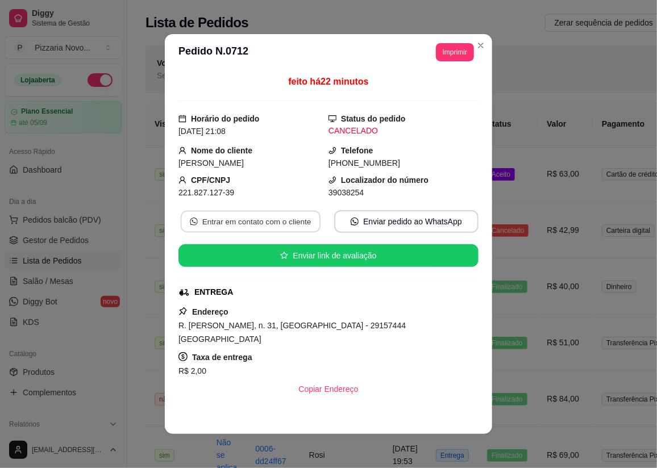
click at [223, 230] on button "Entrar em contato com o cliente" at bounding box center [251, 222] width 140 height 22
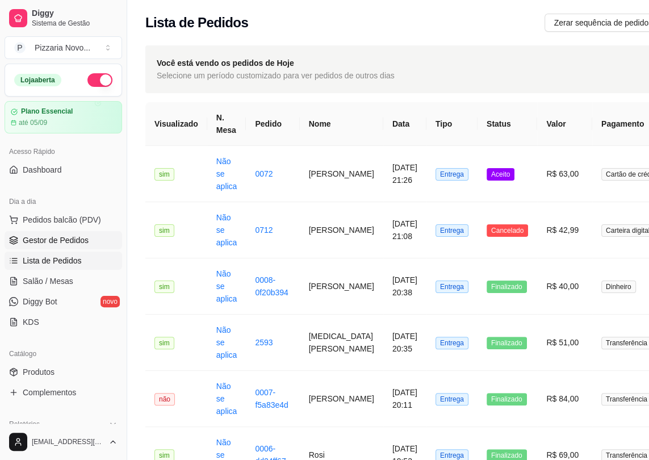
click at [66, 236] on span "Gestor de Pedidos" at bounding box center [56, 240] width 66 height 11
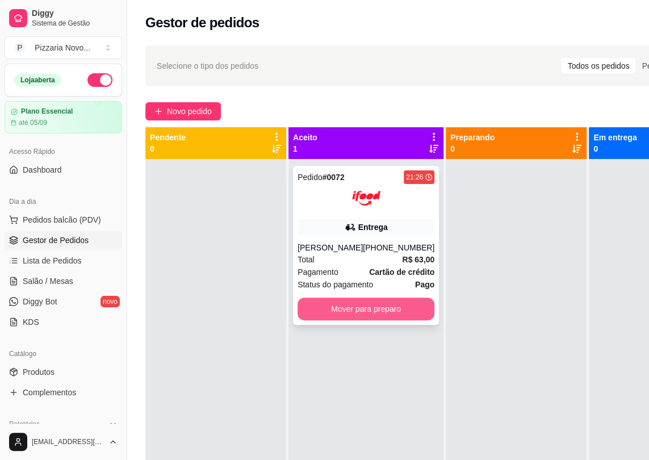
click at [316, 316] on button "Mover para preparo" at bounding box center [366, 309] width 137 height 23
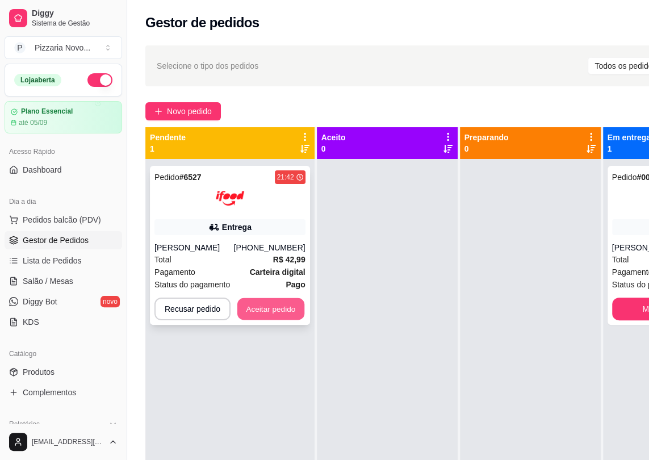
click at [268, 303] on button "Aceitar pedido" at bounding box center [270, 309] width 67 height 22
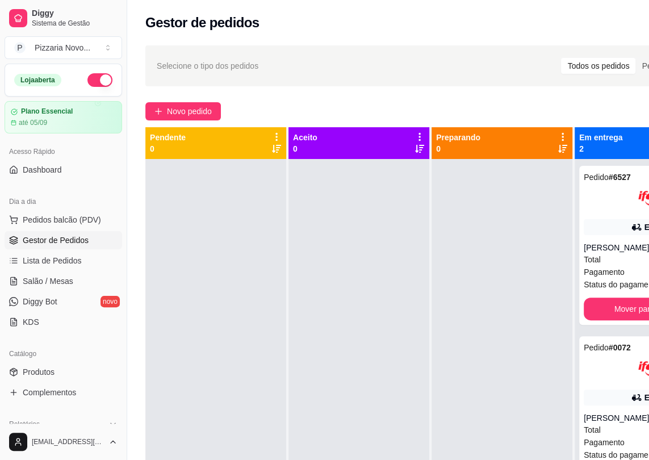
click at [286, 261] on div "Pendente 0" at bounding box center [216, 373] width 142 height 492
click at [333, 148] on div "Aceito 0" at bounding box center [359, 143] width 132 height 23
click at [317, 216] on div at bounding box center [358, 389] width 141 height 460
click at [472, 279] on div at bounding box center [502, 389] width 141 height 460
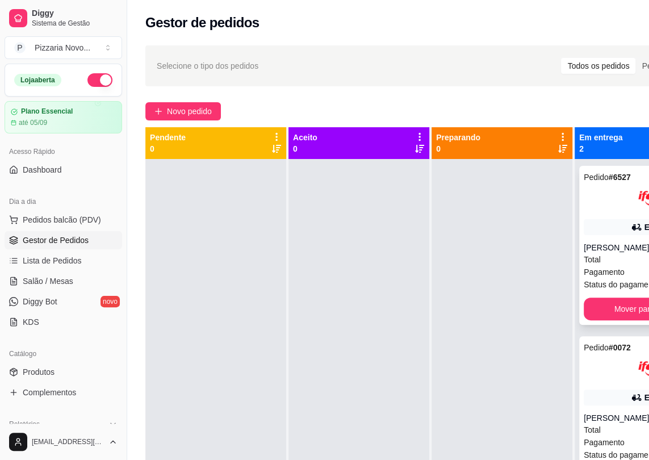
click at [635, 261] on div "Total R$ 42,99" at bounding box center [652, 259] width 137 height 12
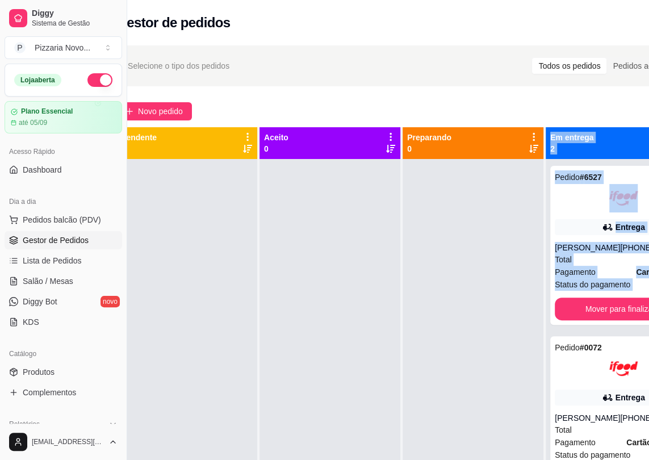
drag, startPoint x: 556, startPoint y: 387, endPoint x: 658, endPoint y: 296, distance: 137.1
click at [620, 296] on html "Diggy Sistema de Gestão P Pizzaria Novo ... Loja aberta Plano Essencial até 05/…" at bounding box center [295, 230] width 649 height 460
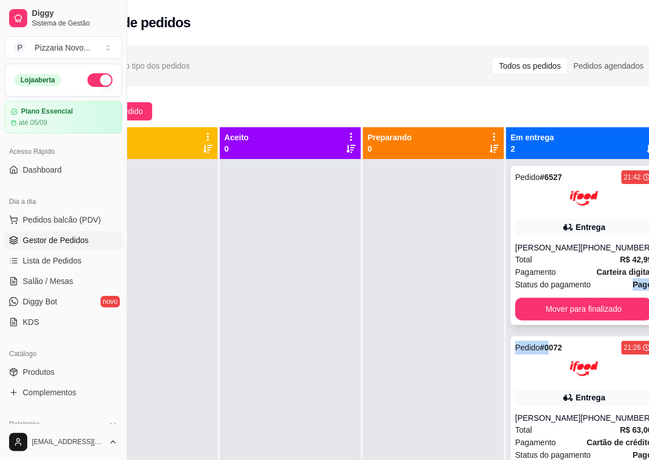
drag, startPoint x: 590, startPoint y: 303, endPoint x: 615, endPoint y: 282, distance: 32.6
click at [615, 282] on div "Pedido # 6527 21:42 Entrega [PERSON_NAME] [PHONE_NUMBER] Total R$ 42,99 Pagamen…" at bounding box center [583, 389] width 155 height 460
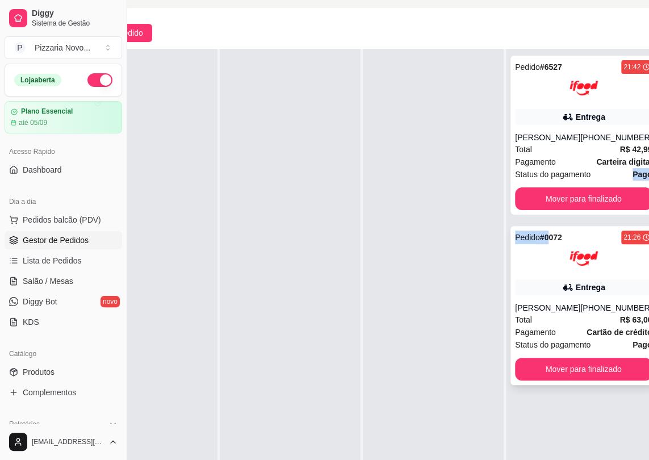
scroll to position [103, 69]
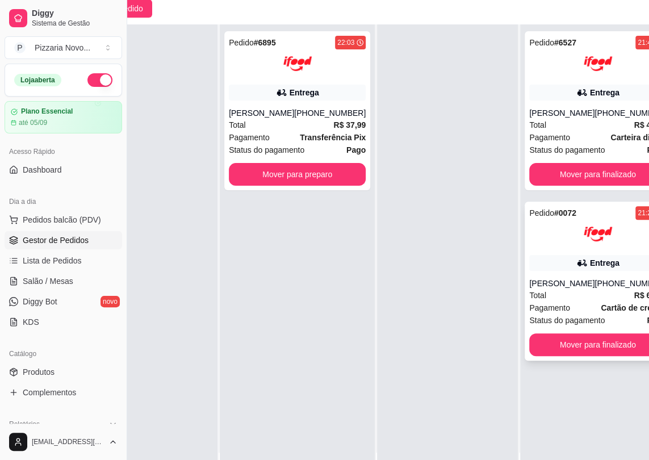
click at [540, 257] on div "Entrega" at bounding box center [597, 263] width 137 height 16
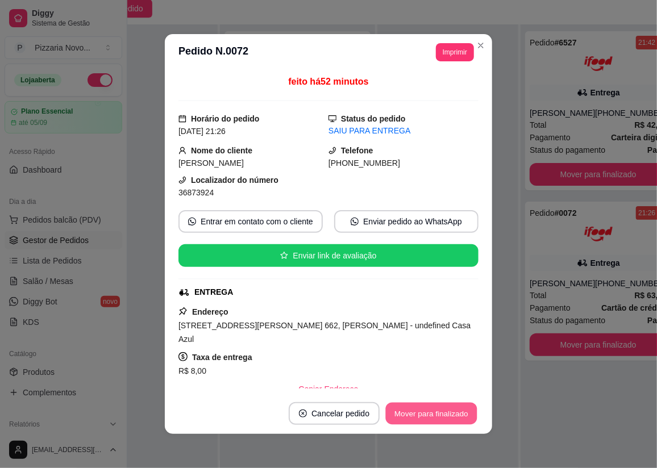
click at [441, 411] on button "Mover para finalizado" at bounding box center [431, 414] width 91 height 22
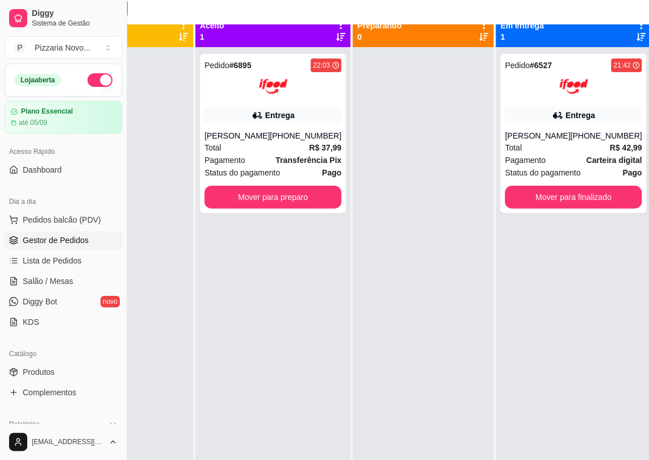
scroll to position [0, 0]
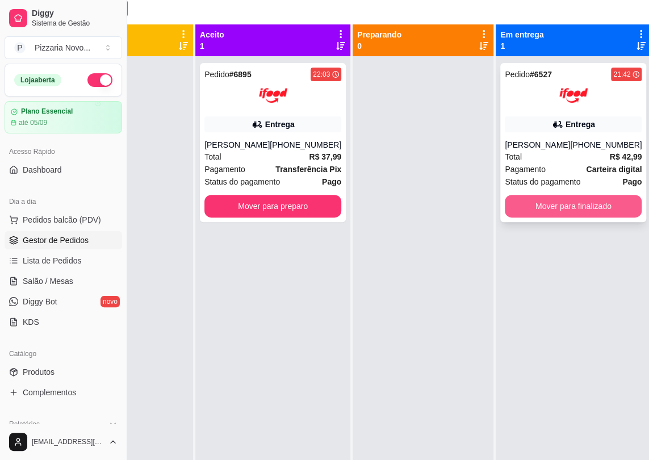
click at [512, 204] on button "Mover para finalizado" at bounding box center [573, 206] width 137 height 23
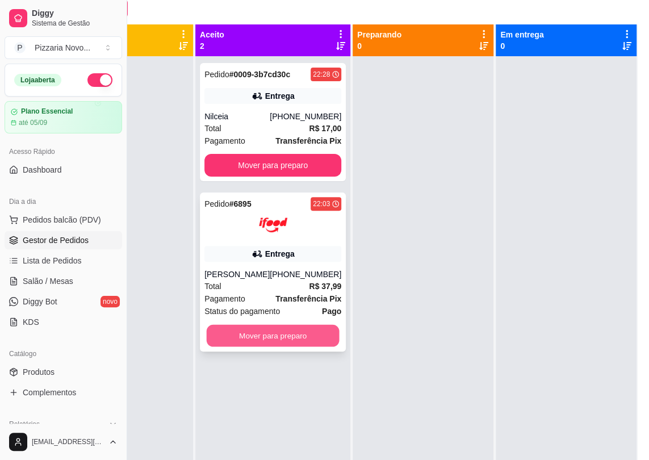
click at [256, 343] on button "Mover para preparo" at bounding box center [273, 336] width 133 height 22
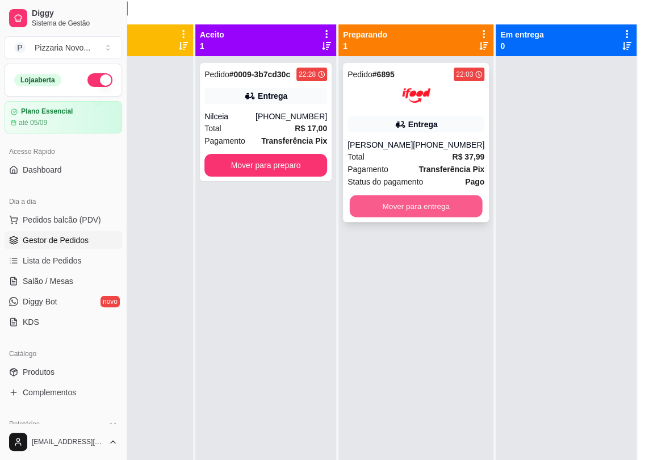
click at [375, 210] on button "Mover para entrega" at bounding box center [416, 206] width 133 height 22
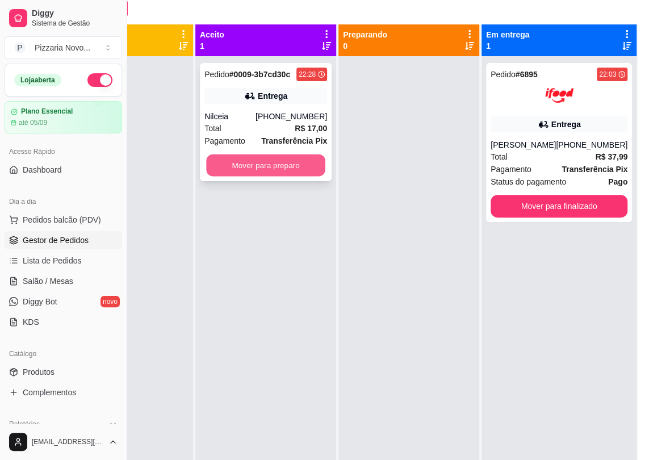
click at [278, 172] on button "Mover para preparo" at bounding box center [265, 165] width 119 height 22
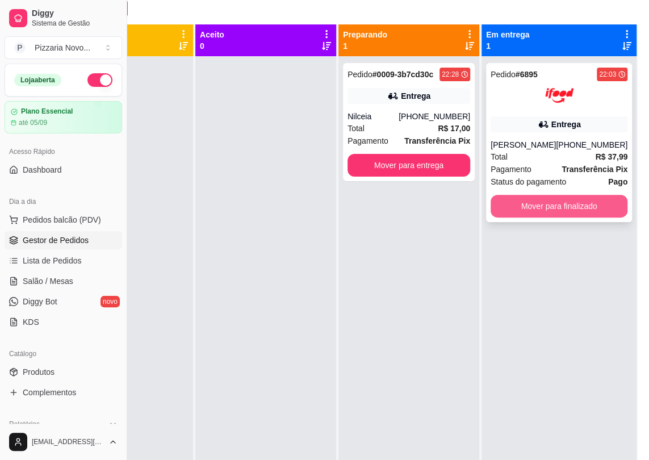
click at [553, 210] on button "Mover para finalizado" at bounding box center [559, 206] width 137 height 23
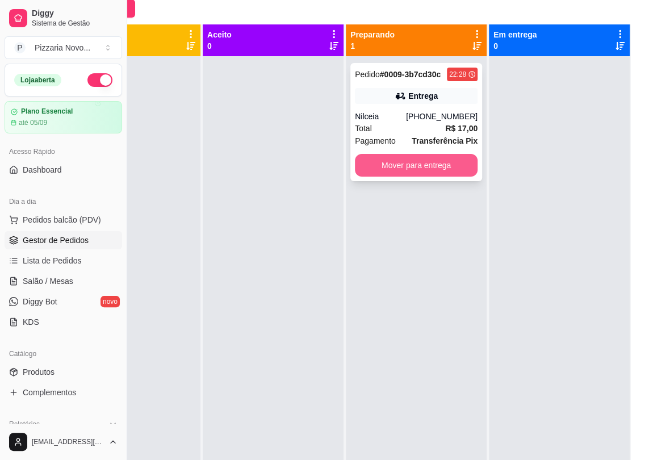
click at [464, 165] on button "Mover para entrega" at bounding box center [416, 165] width 123 height 23
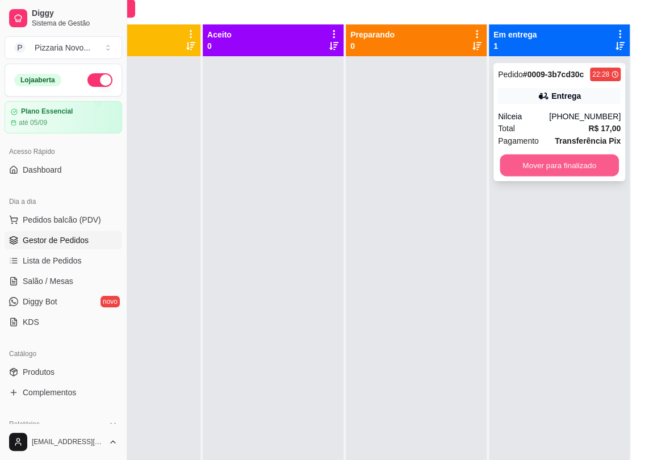
click at [510, 168] on button "Mover para finalizado" at bounding box center [559, 165] width 119 height 22
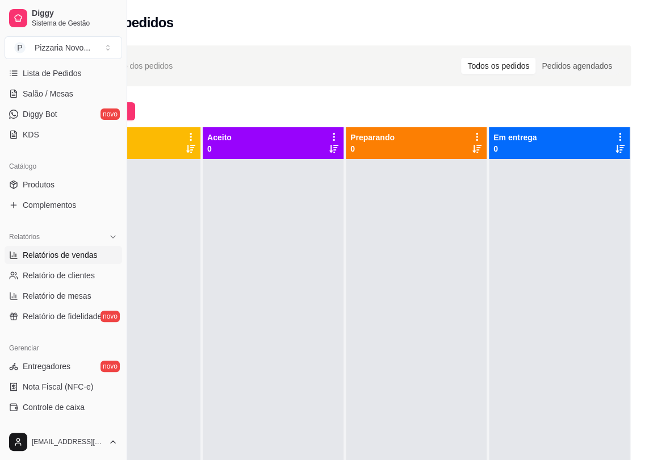
scroll to position [206, 0]
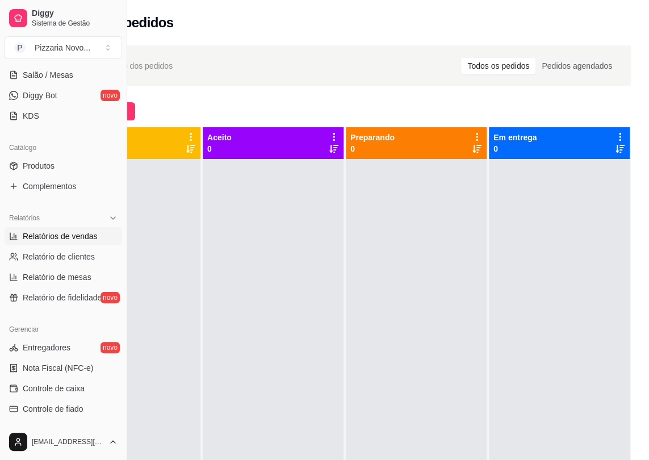
click at [72, 235] on span "Relatórios de vendas" at bounding box center [60, 236] width 75 height 11
select select "ALL"
select select "0"
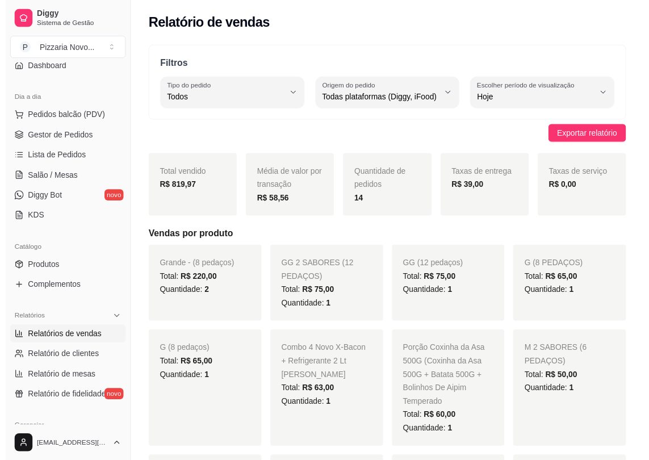
scroll to position [103, 0]
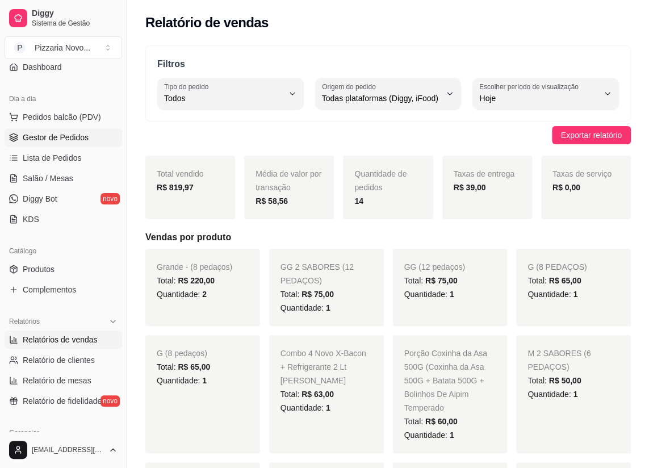
click at [78, 132] on span "Gestor de Pedidos" at bounding box center [56, 137] width 66 height 11
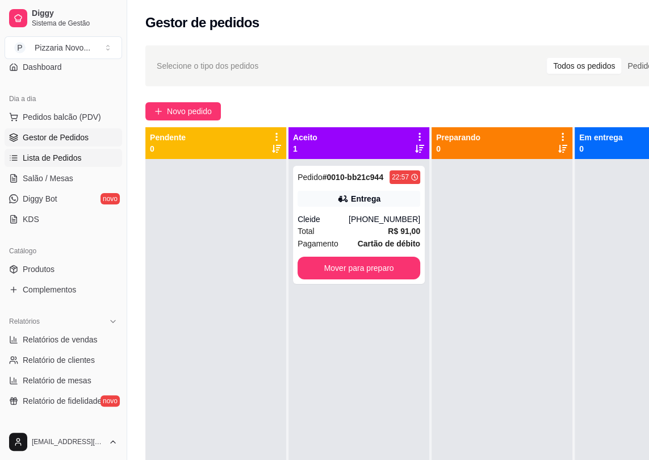
click at [48, 162] on span "Lista de Pedidos" at bounding box center [52, 157] width 59 height 11
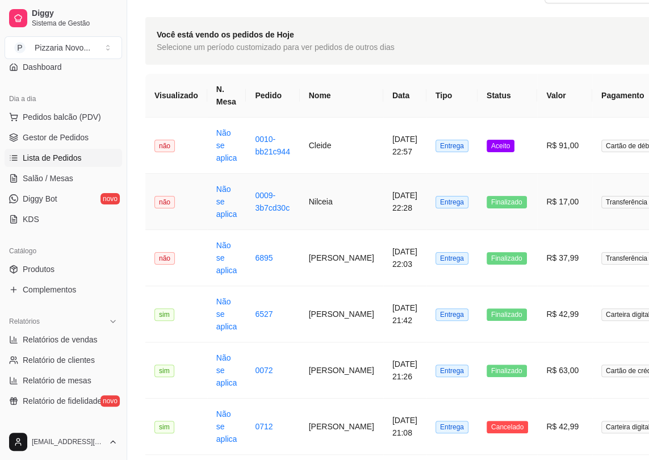
scroll to position [154, 0]
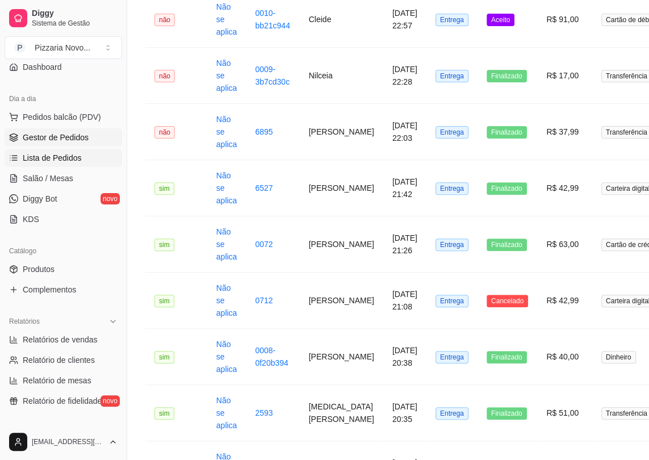
click at [43, 136] on span "Gestor de Pedidos" at bounding box center [56, 137] width 66 height 11
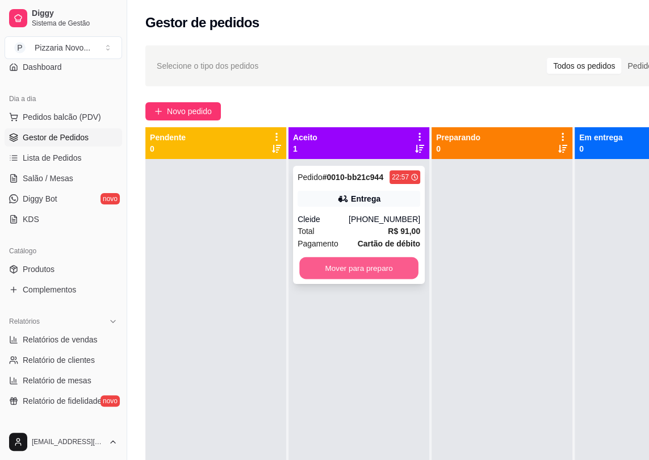
click at [345, 261] on button "Mover para preparo" at bounding box center [358, 268] width 119 height 22
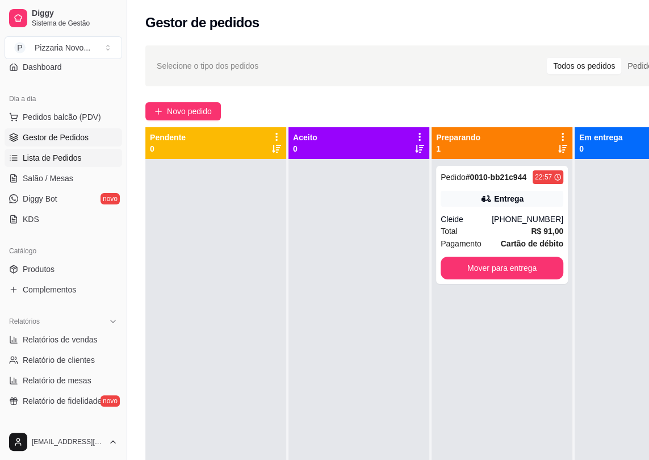
click at [62, 157] on span "Lista de Pedidos" at bounding box center [52, 157] width 59 height 11
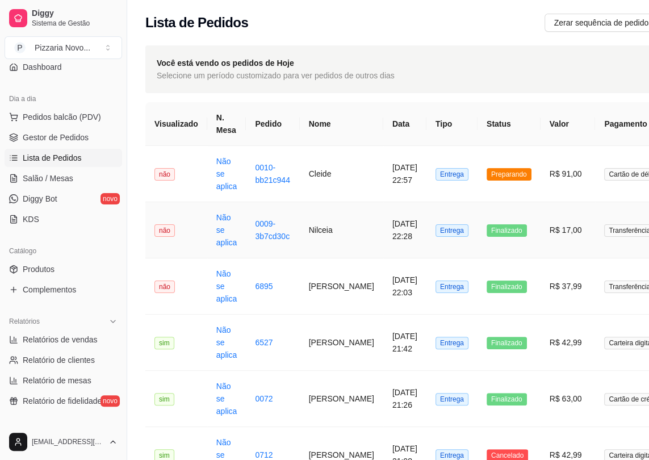
click at [348, 233] on td "Nilceia" at bounding box center [341, 230] width 83 height 56
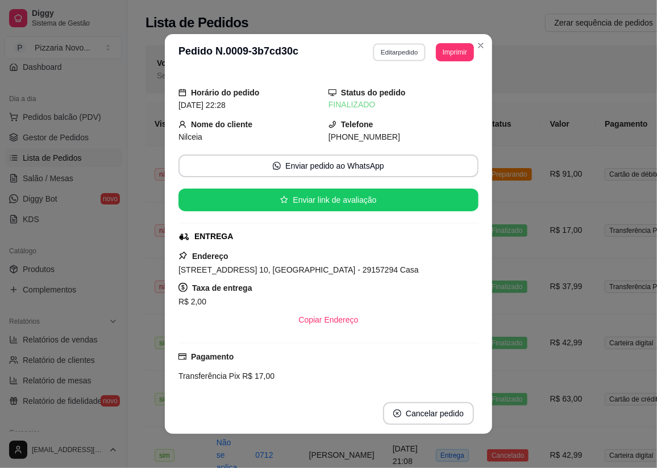
click at [388, 57] on button "Editar pedido" at bounding box center [399, 52] width 53 height 18
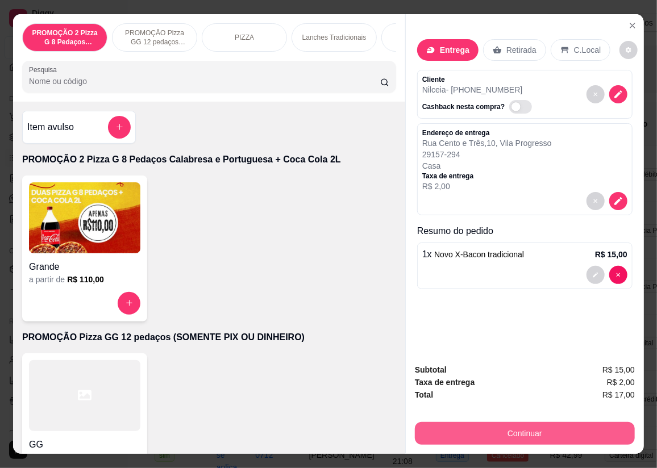
click at [472, 428] on button "Continuar" at bounding box center [525, 433] width 220 height 23
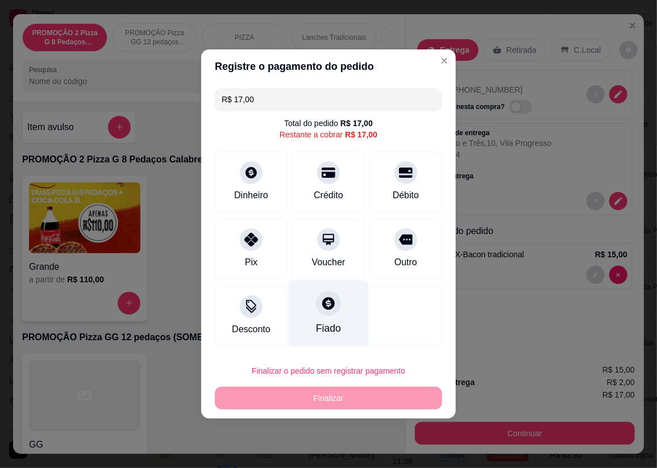
click at [338, 322] on div "Fiado" at bounding box center [328, 314] width 80 height 66
type input "R$ 0,00"
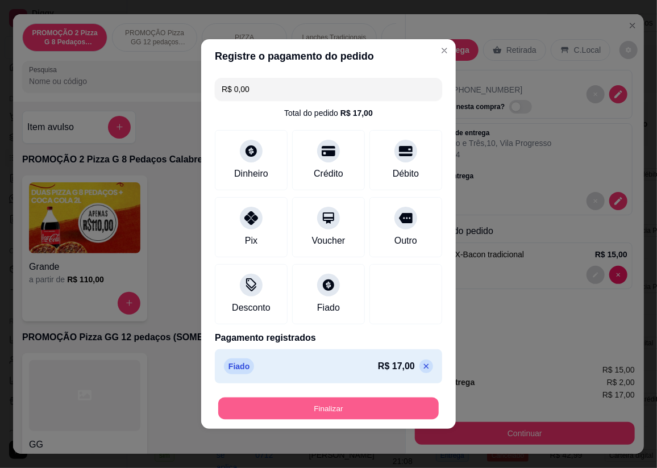
click at [398, 398] on button "Finalizar" at bounding box center [328, 409] width 220 height 22
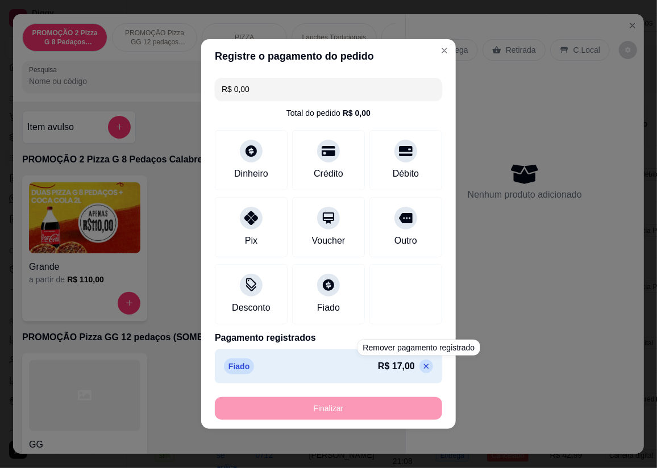
type input "0"
type input "-R$ 17,00"
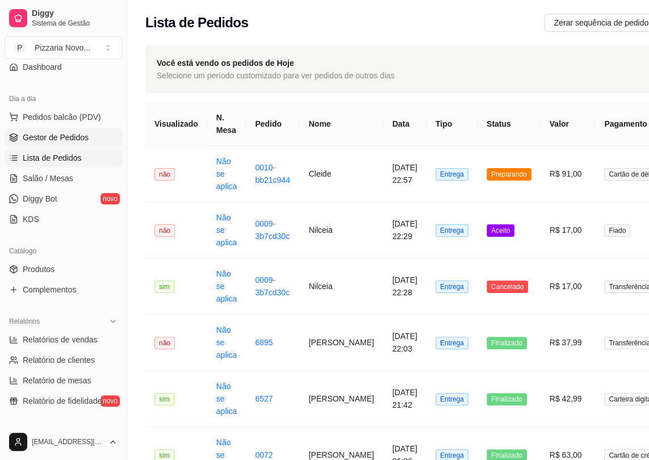
click at [55, 130] on link "Gestor de Pedidos" at bounding box center [64, 137] width 118 height 18
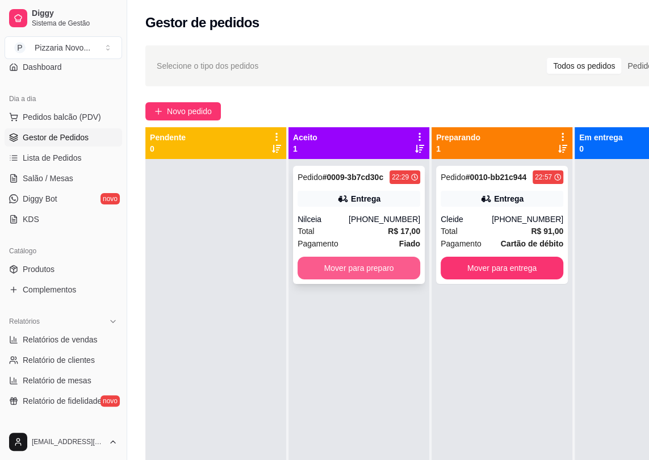
click at [329, 267] on button "Mover para preparo" at bounding box center [359, 268] width 123 height 23
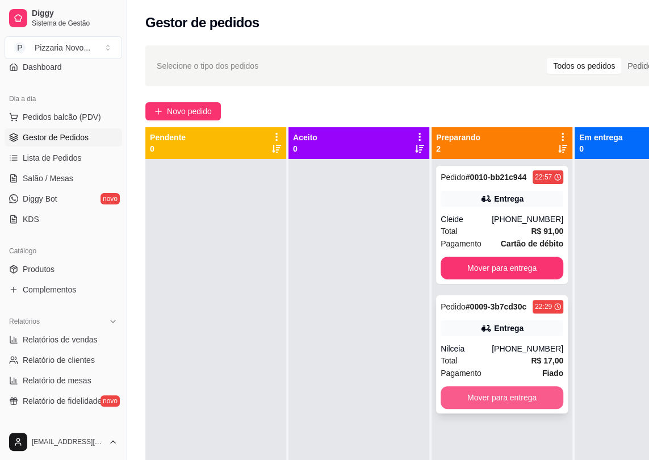
click at [496, 405] on button "Mover para entrega" at bounding box center [502, 397] width 123 height 23
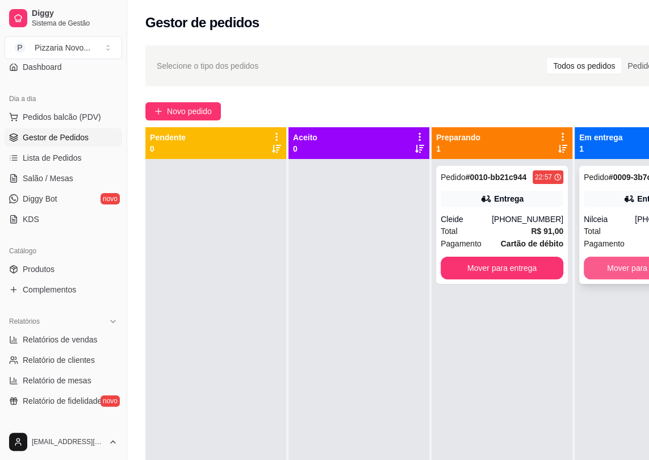
click at [625, 265] on button "Mover para finalizado" at bounding box center [645, 268] width 123 height 23
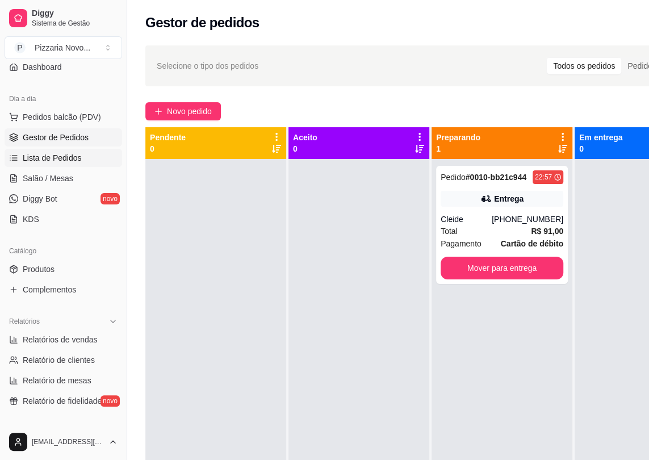
click at [55, 152] on span "Lista de Pedidos" at bounding box center [52, 157] width 59 height 11
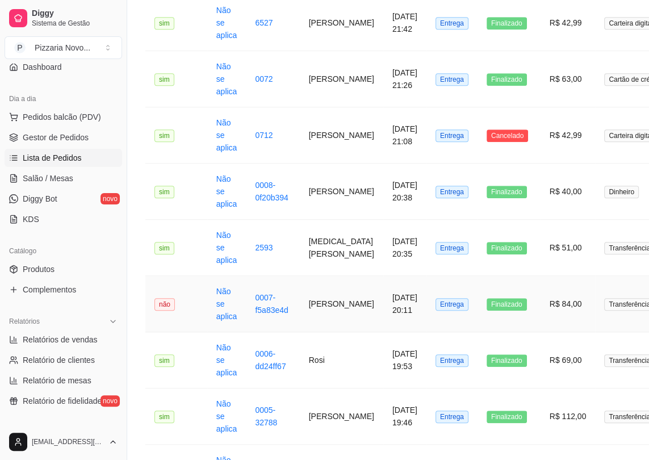
scroll to position [361, 0]
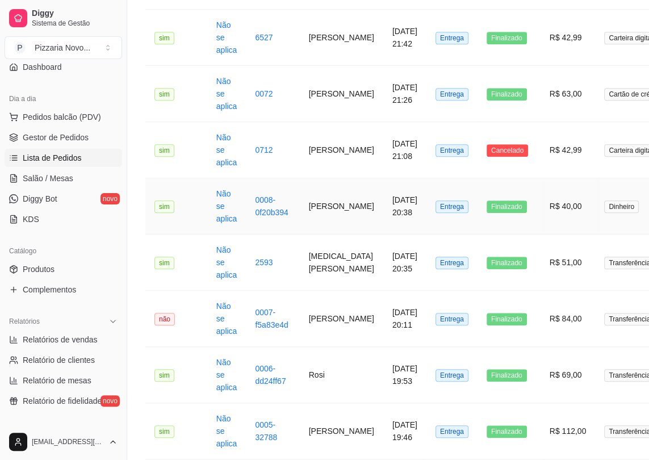
click at [308, 216] on td "[PERSON_NAME]" at bounding box center [341, 206] width 83 height 56
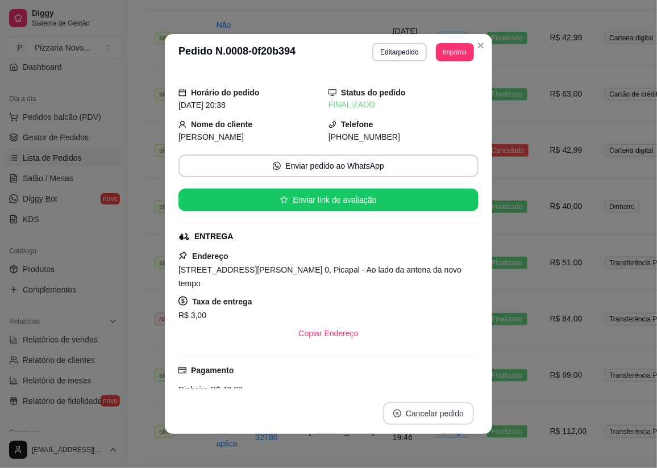
click at [420, 418] on button "Cancelar pedido" at bounding box center [428, 413] width 91 height 23
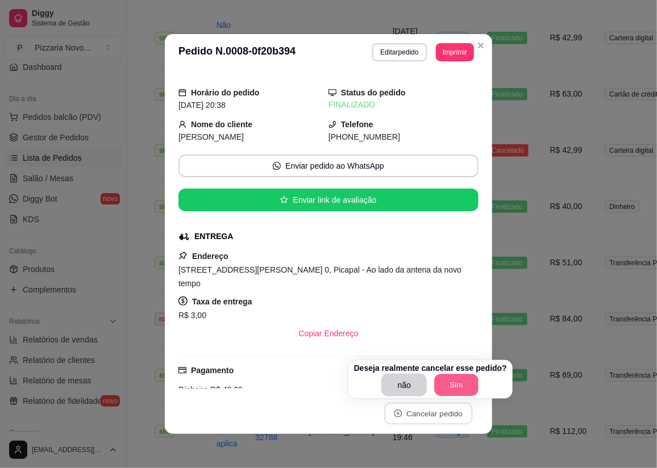
click at [448, 382] on button "Sim" at bounding box center [456, 385] width 44 height 22
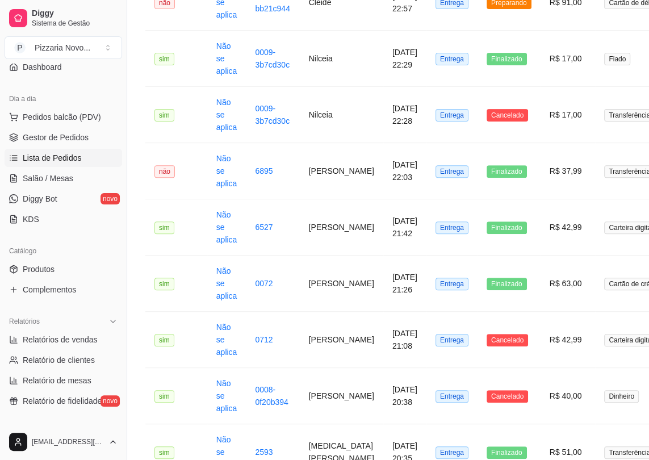
scroll to position [154, 0]
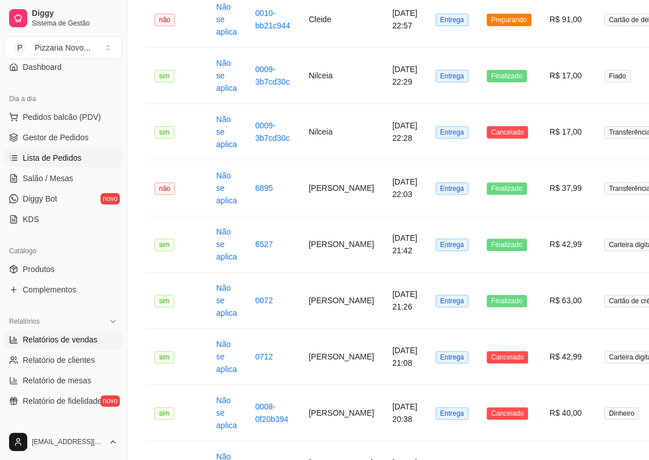
click at [80, 342] on span "Relatórios de vendas" at bounding box center [60, 339] width 75 height 11
select select "ALL"
select select "0"
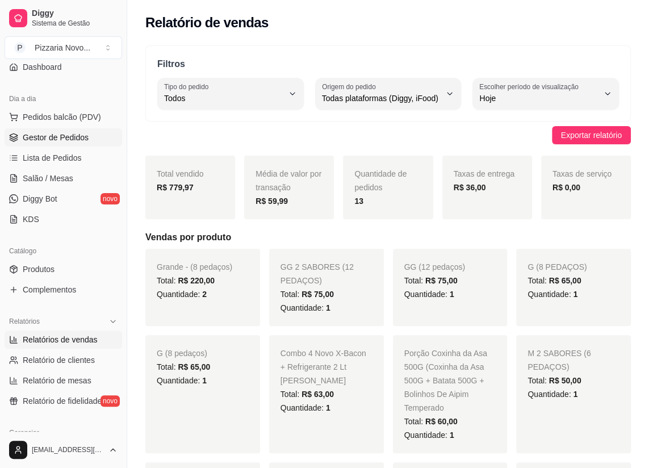
click at [108, 142] on link "Gestor de Pedidos" at bounding box center [64, 137] width 118 height 18
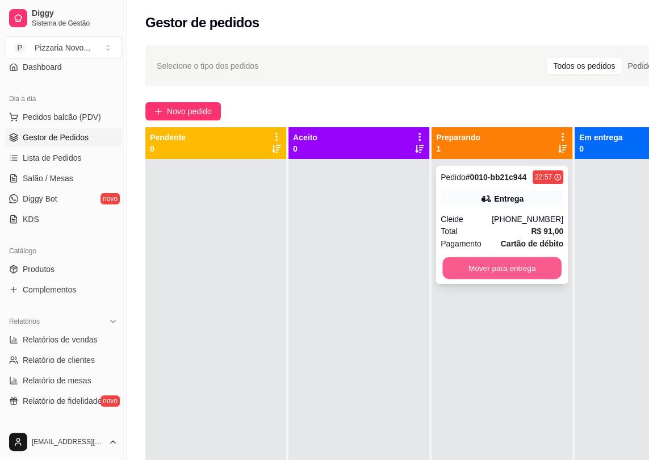
click at [550, 260] on button "Mover para entrega" at bounding box center [501, 268] width 119 height 22
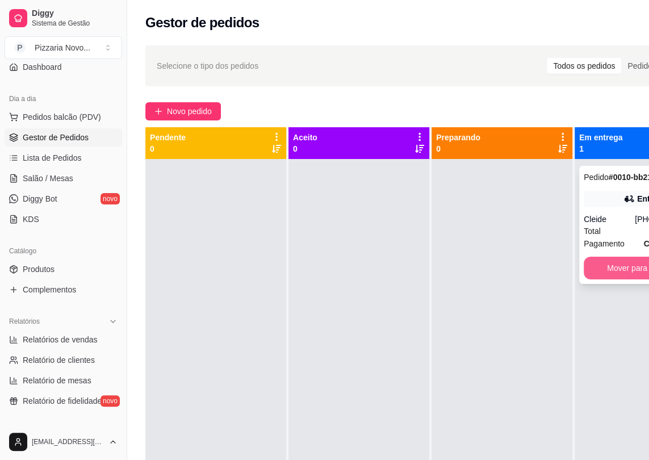
click at [614, 270] on button "Mover para finalizado" at bounding box center [645, 268] width 123 height 23
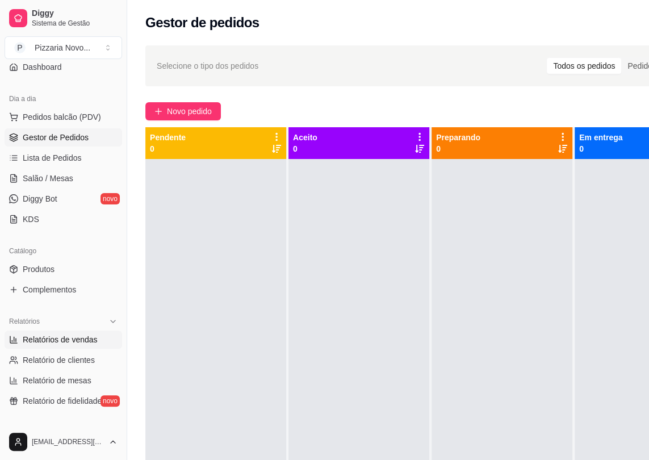
click at [93, 334] on span "Relatórios de vendas" at bounding box center [60, 339] width 75 height 11
select select "ALL"
select select "0"
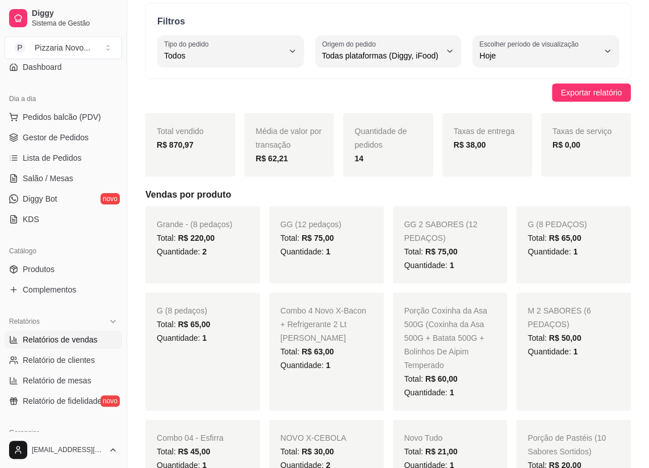
scroll to position [51, 0]
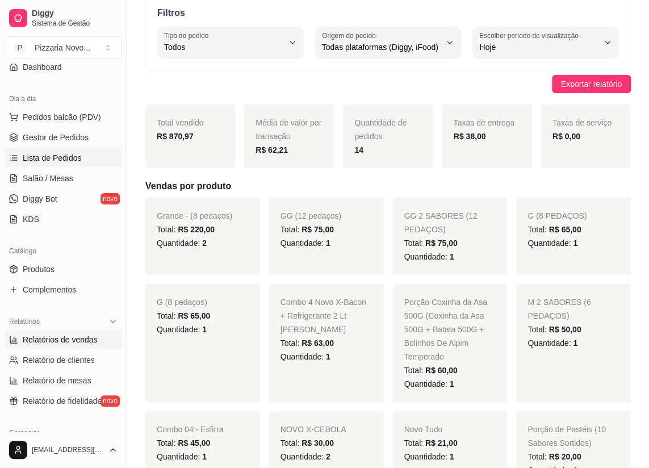
click at [65, 150] on link "Lista de Pedidos" at bounding box center [64, 158] width 118 height 18
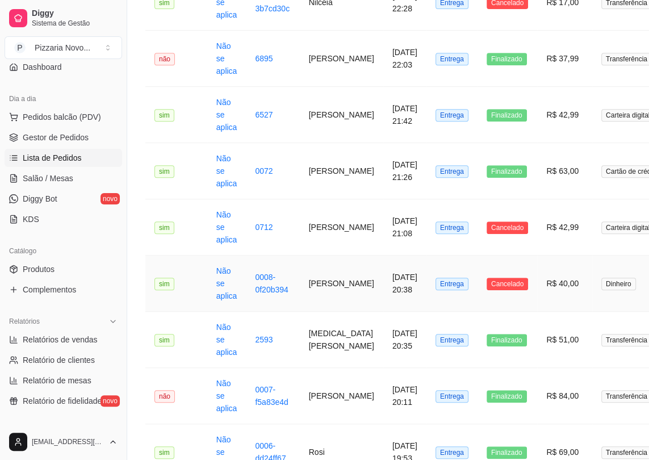
scroll to position [258, 0]
